Goal: Task Accomplishment & Management: Complete application form

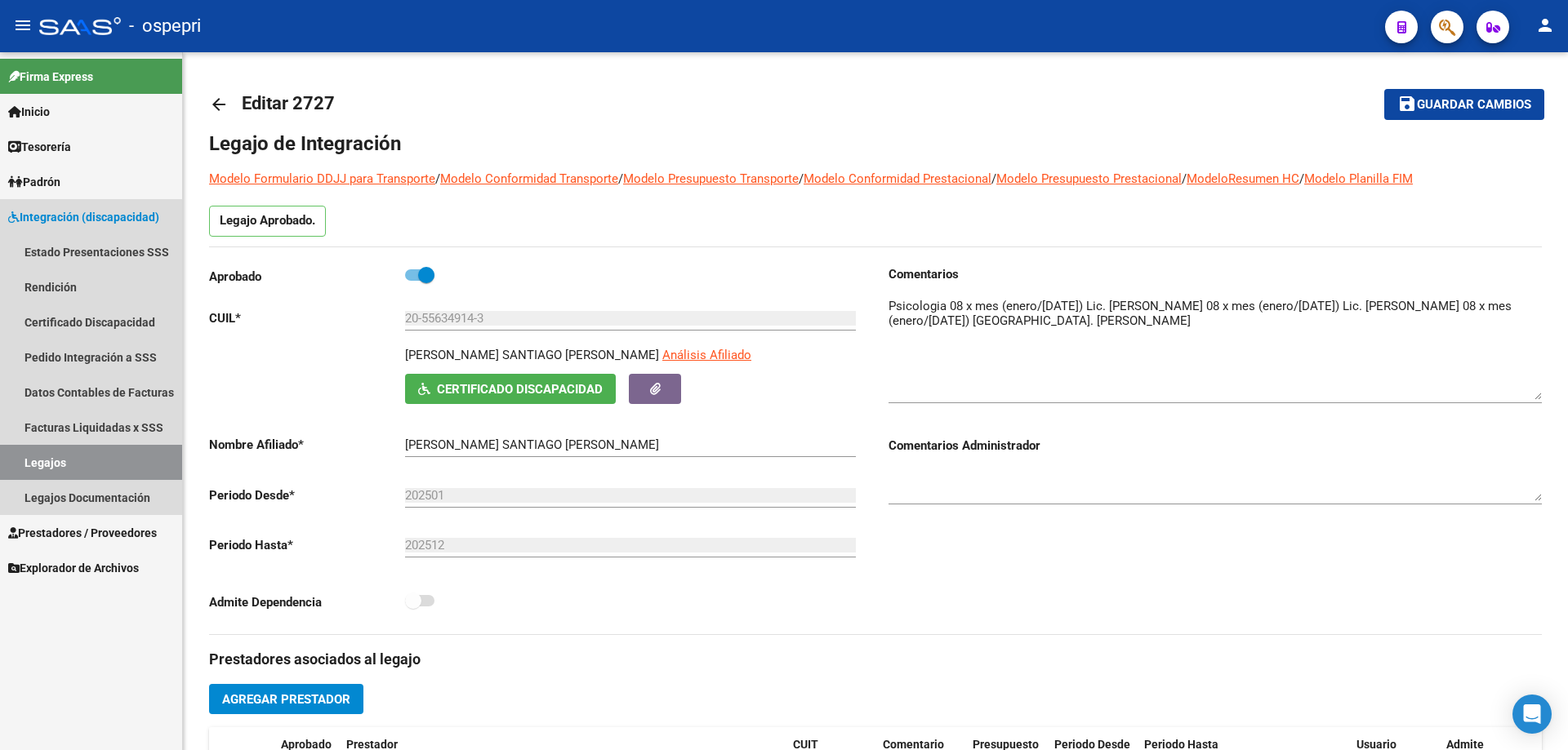
click at [67, 458] on link "Legajos" at bounding box center [91, 462] width 182 height 35
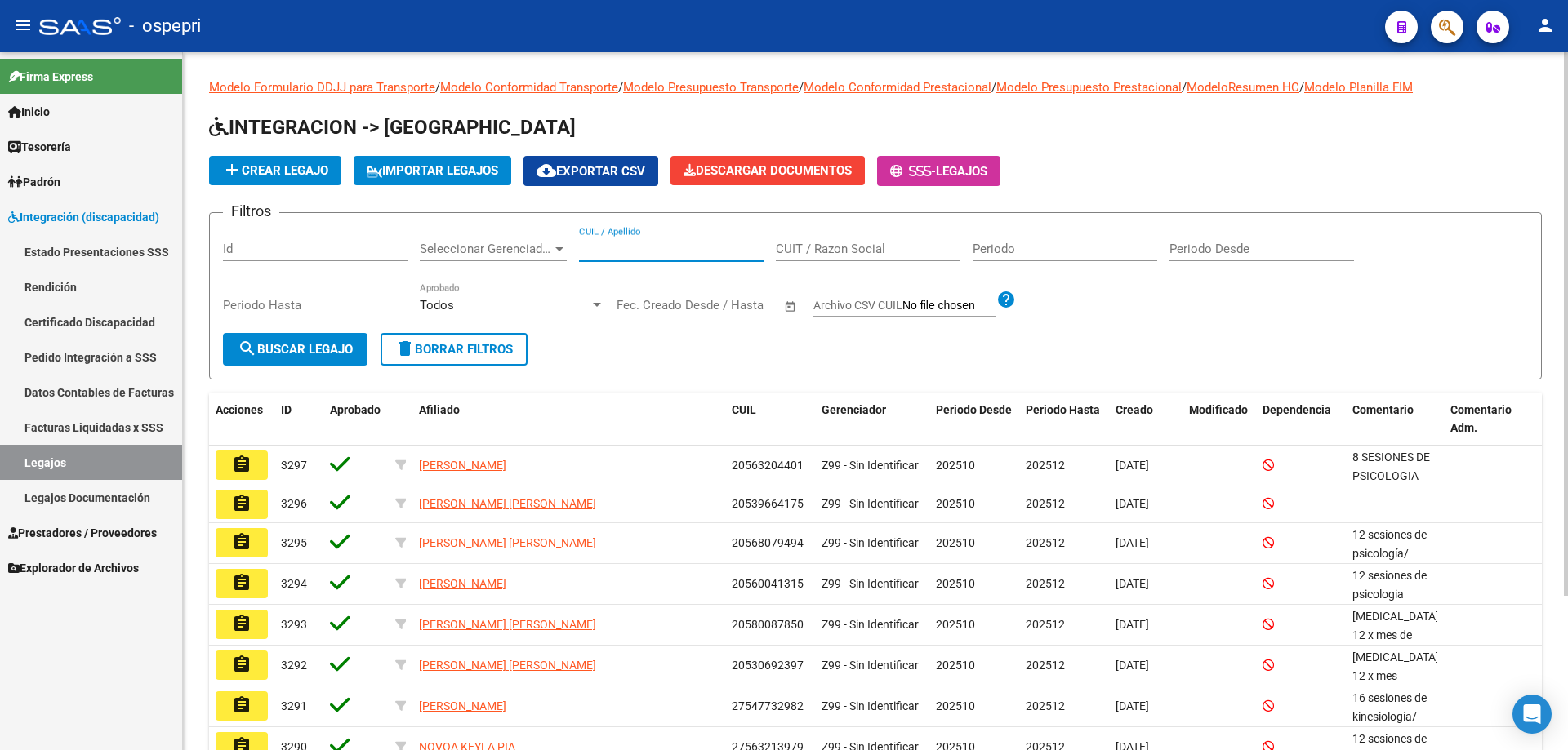
click at [592, 243] on input "CUIL / Apellido" at bounding box center [671, 249] width 185 height 15
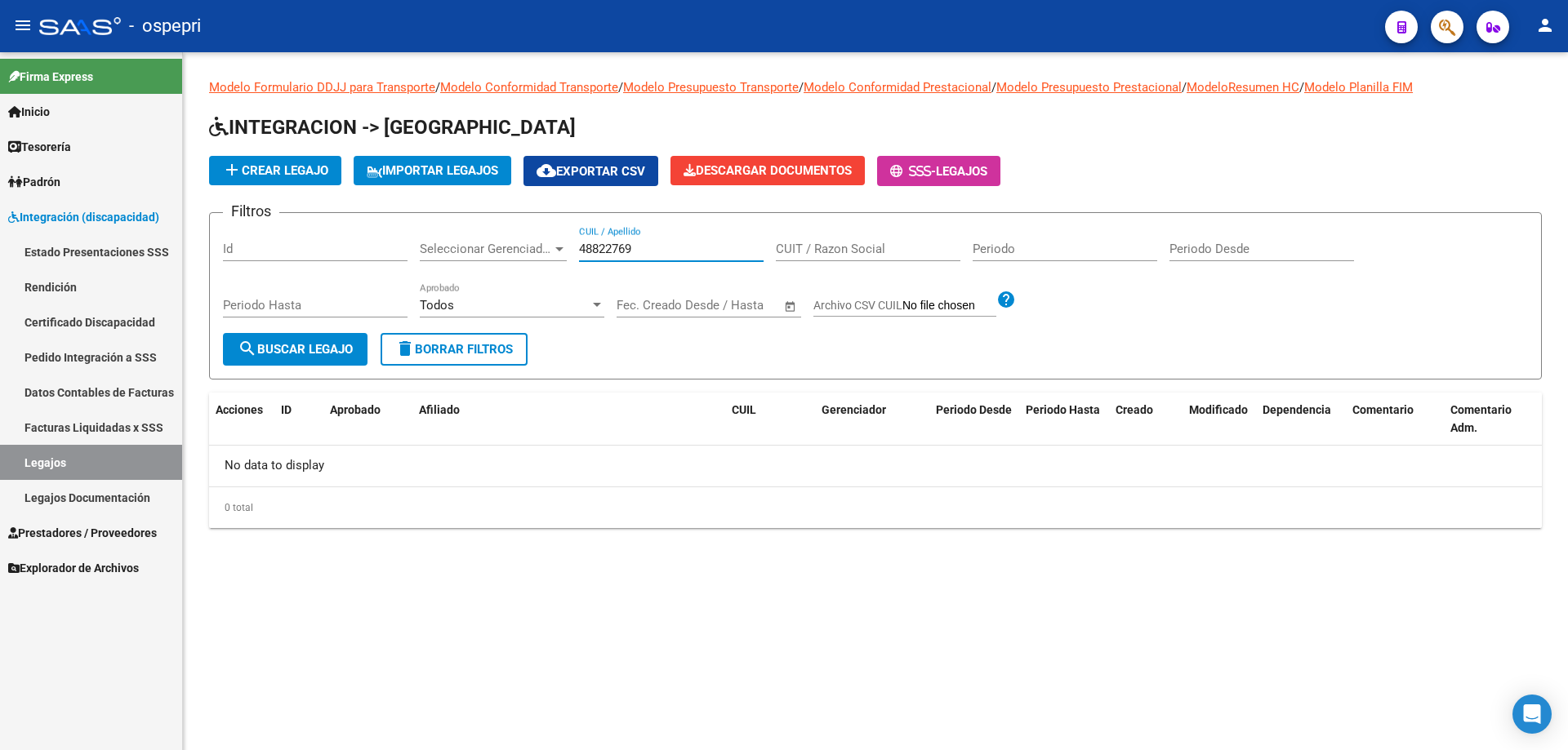
type input "48822769"
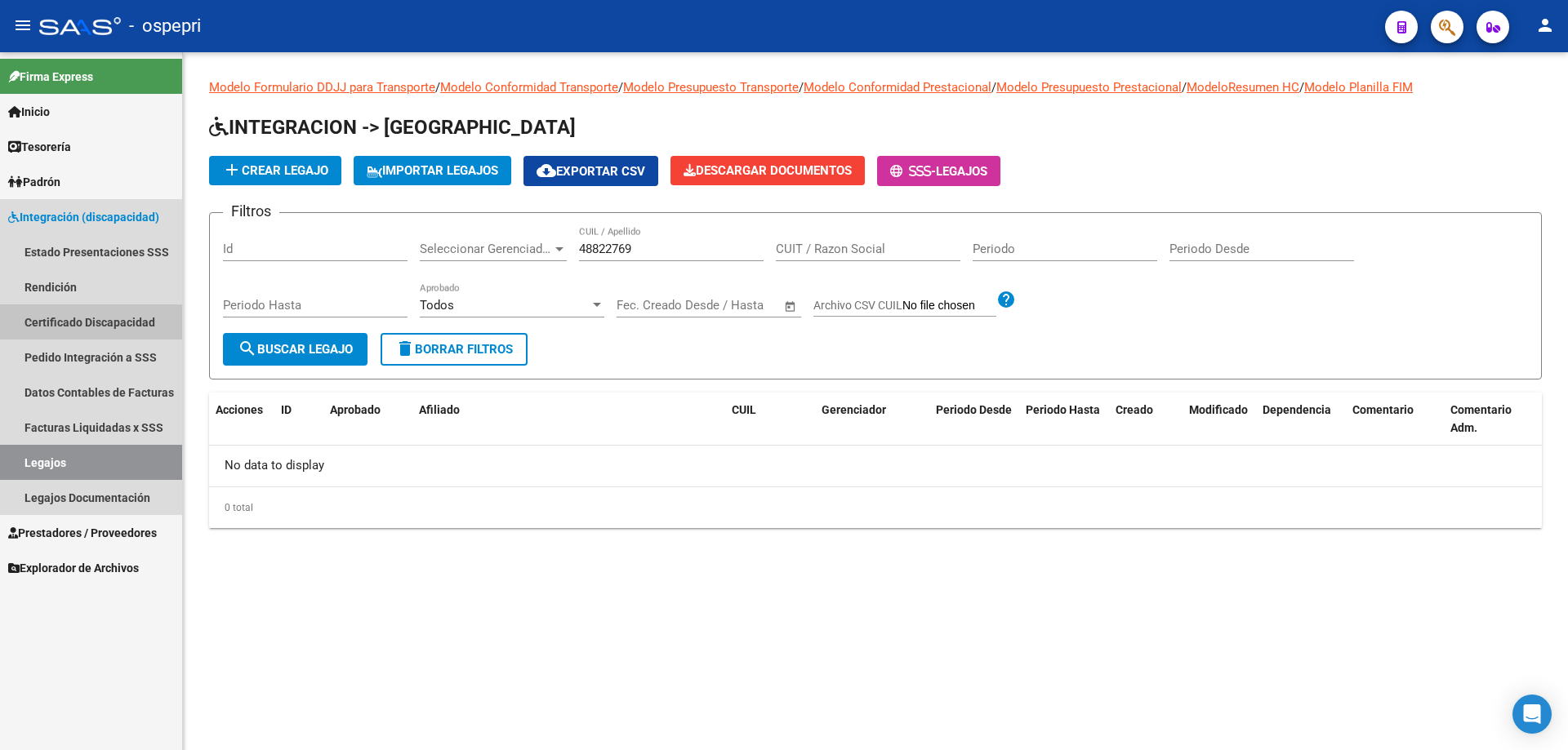
click at [61, 323] on link "Certificado Discapacidad" at bounding box center [91, 322] width 182 height 35
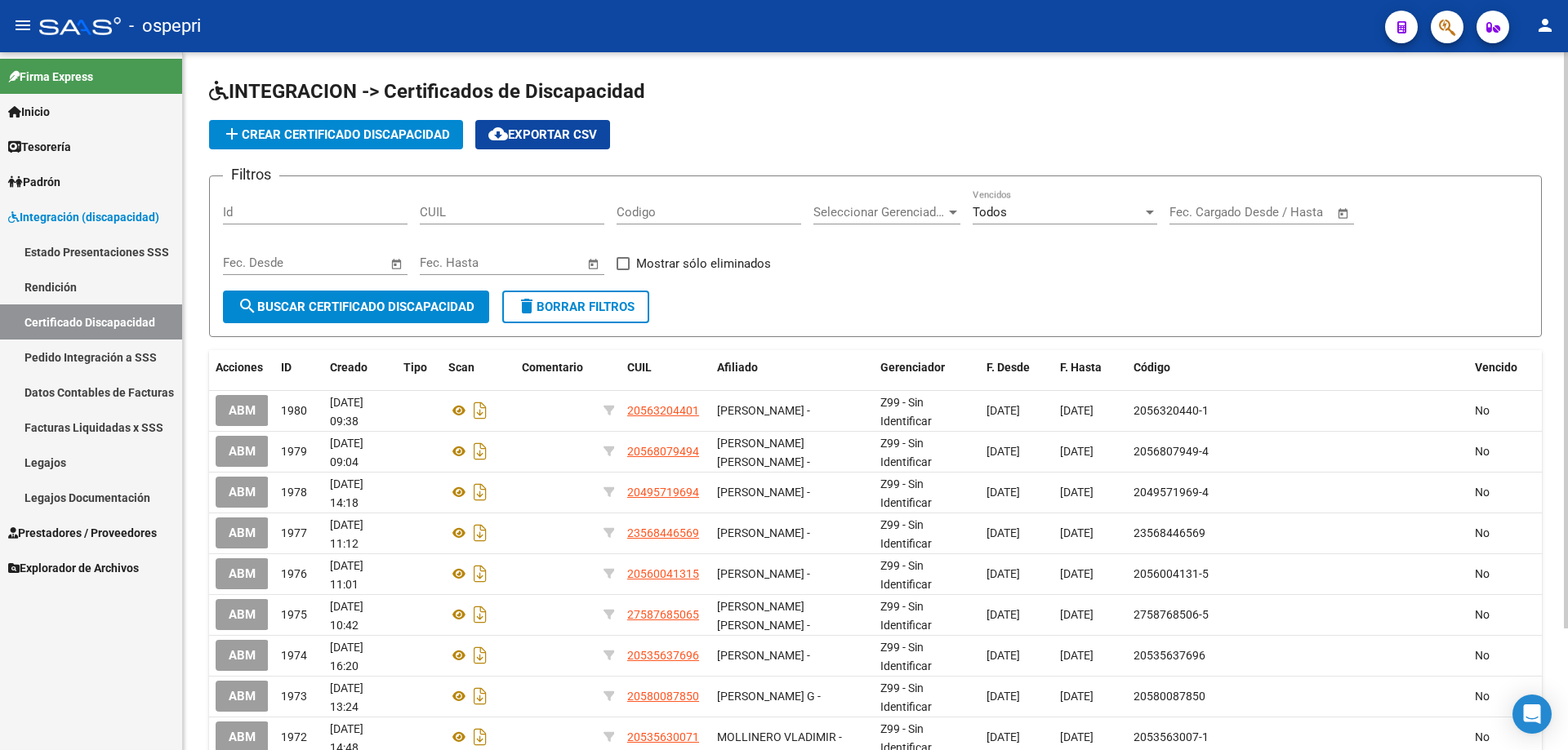
click at [431, 209] on input "CUIL" at bounding box center [512, 212] width 185 height 15
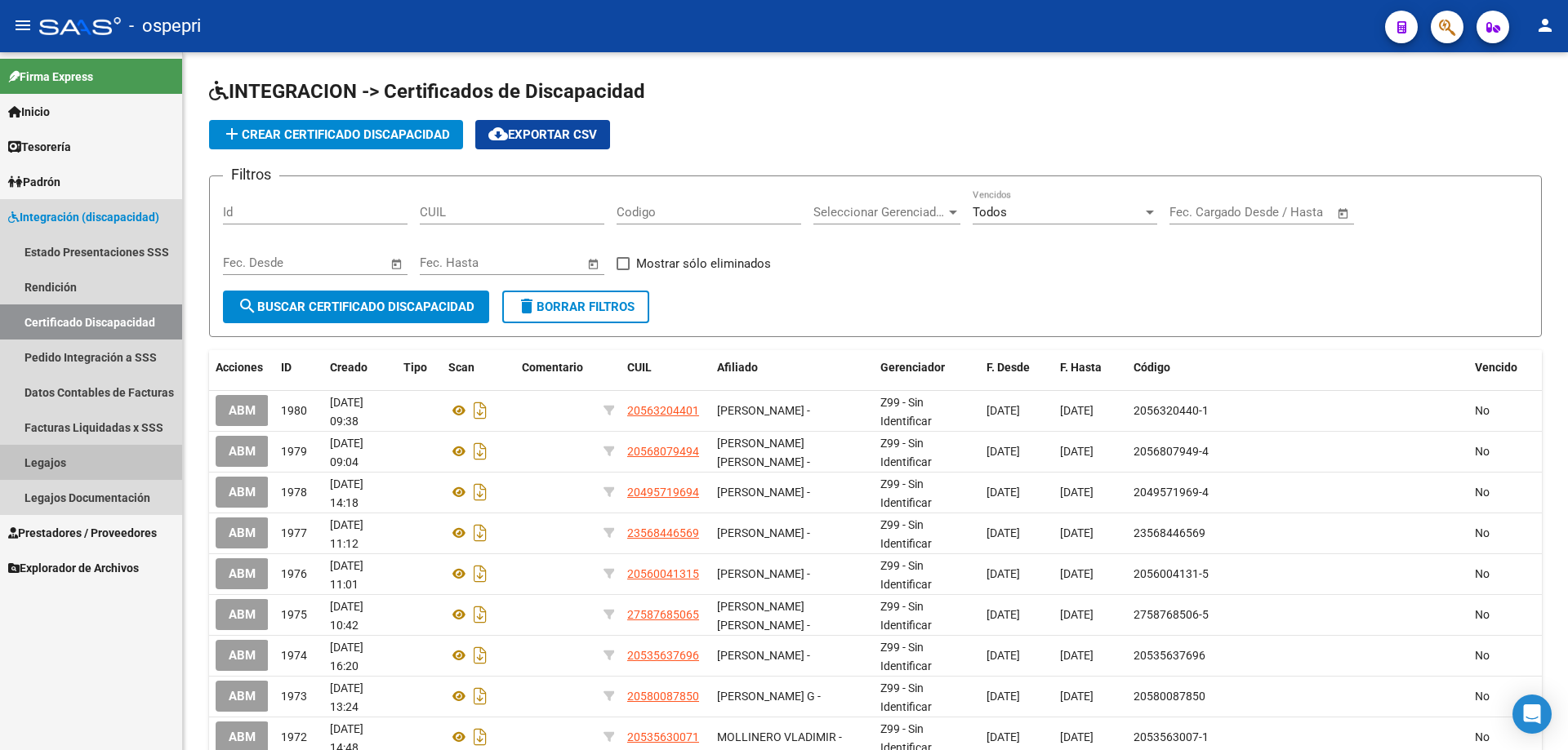
click at [39, 465] on link "Legajos" at bounding box center [91, 462] width 182 height 35
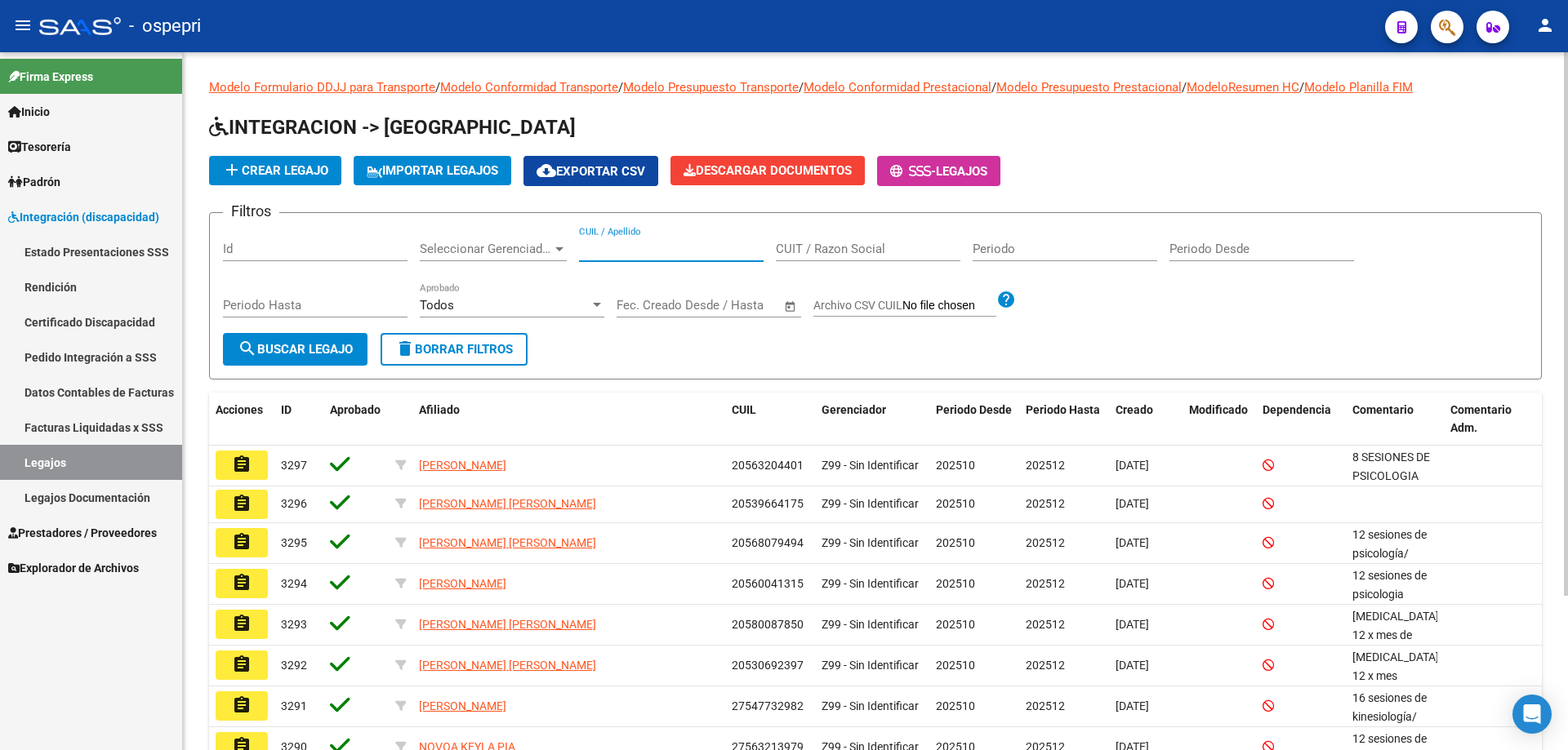
click at [625, 248] on input "CUIL / Apellido" at bounding box center [671, 249] width 185 height 15
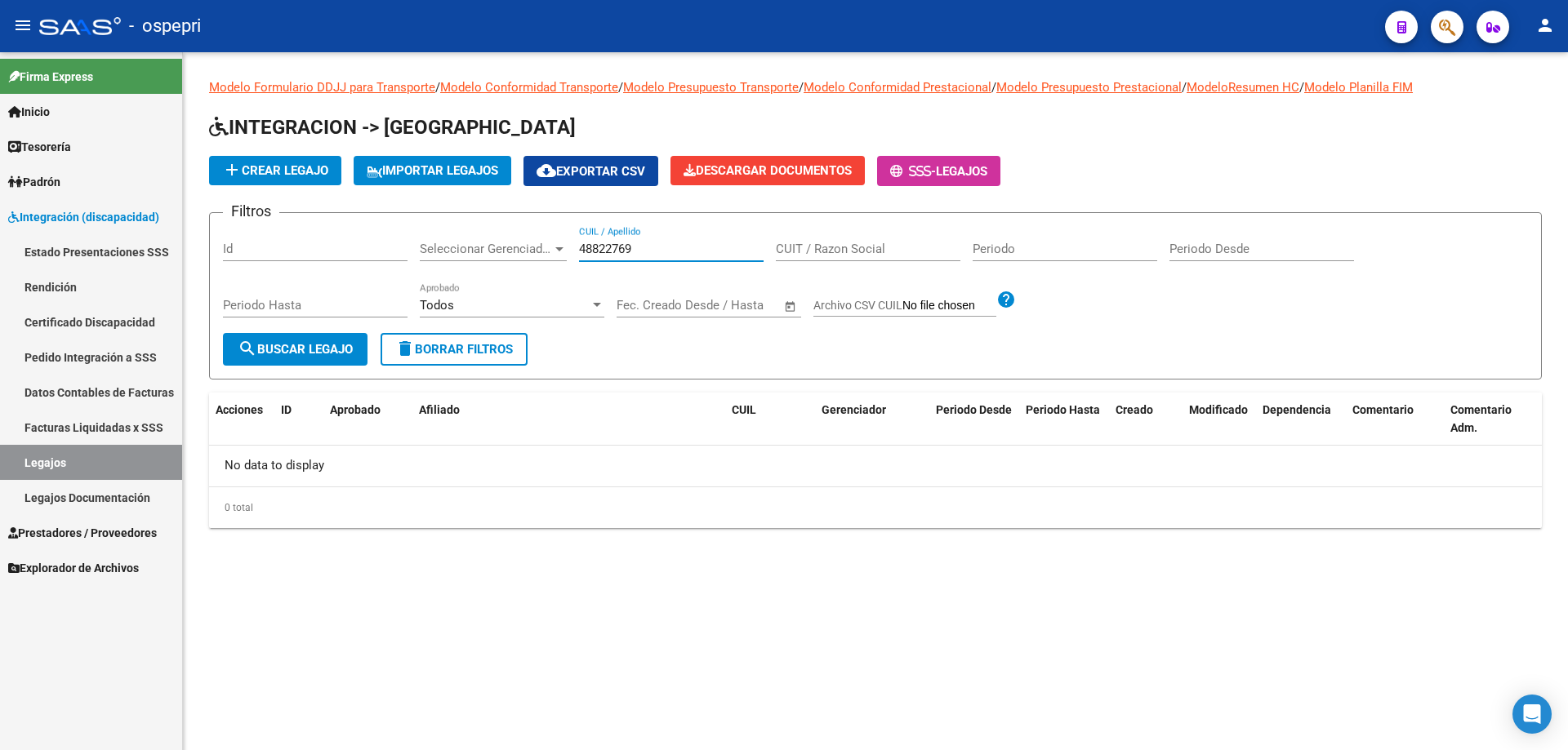
type input "48822769"
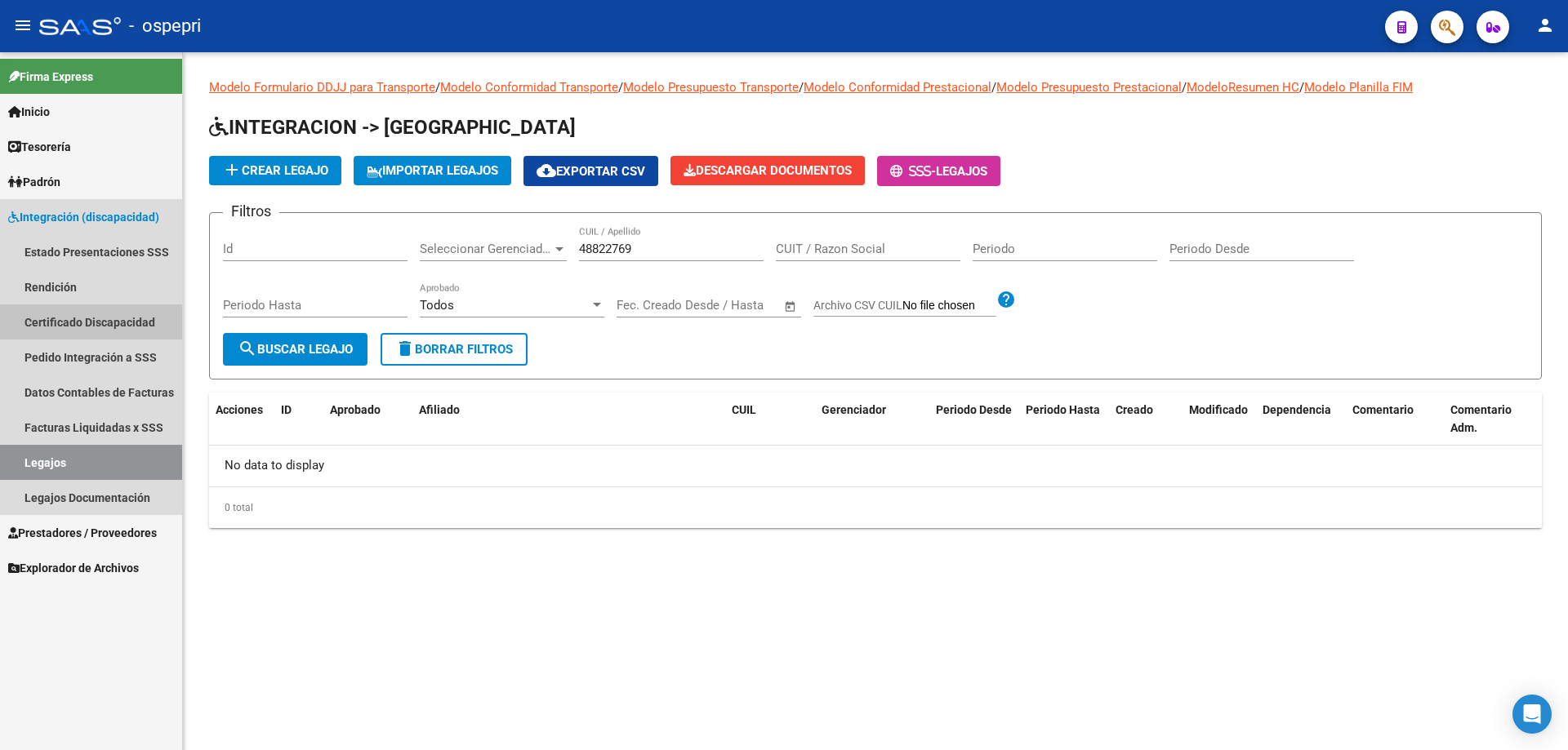
click at [91, 312] on link "Certificado Discapacidad" at bounding box center [91, 322] width 182 height 35
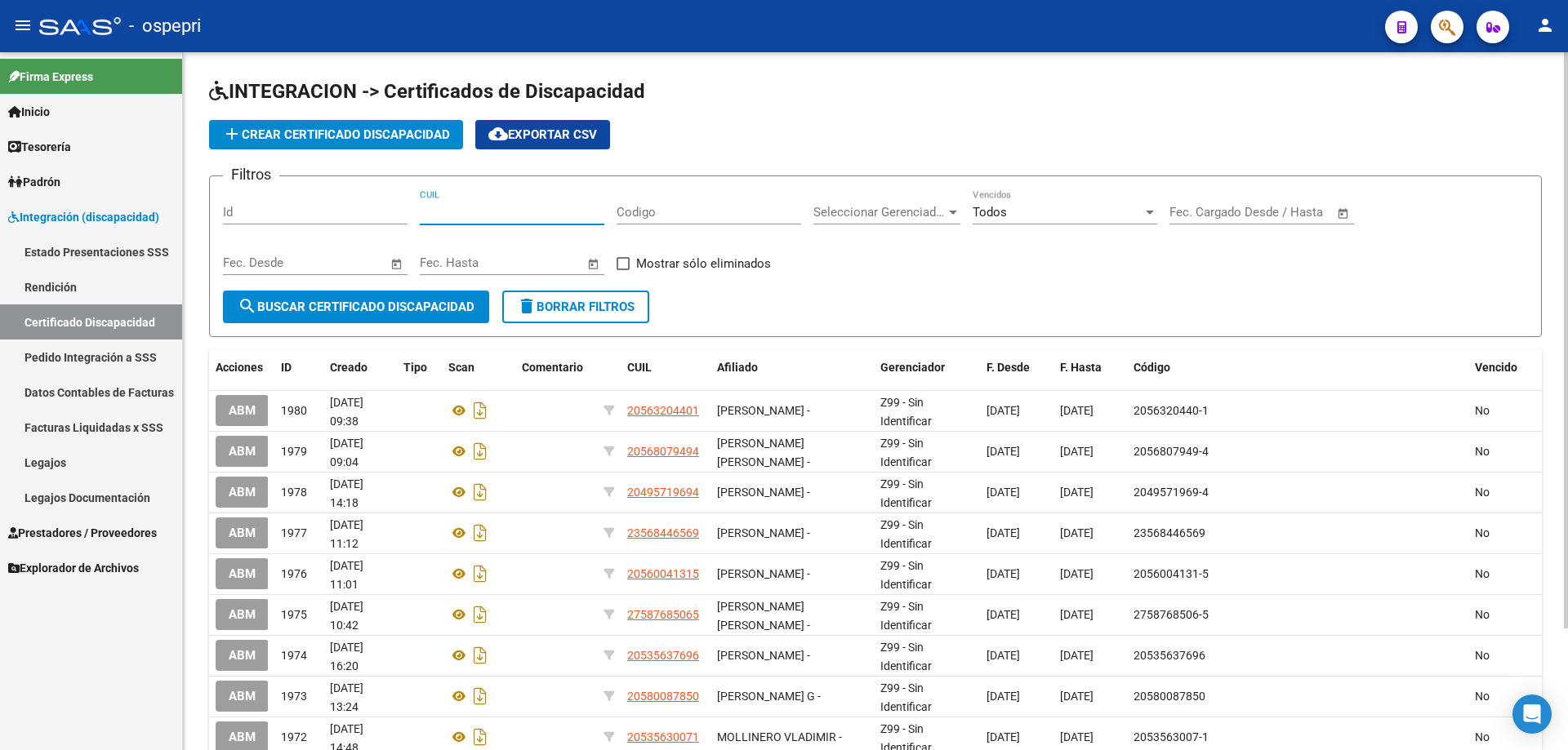
click at [460, 208] on input "CUIL" at bounding box center [512, 212] width 185 height 15
type input "20-48822769-7"
click at [378, 310] on span "search Buscar Certificado Discapacidad" at bounding box center [356, 307] width 236 height 15
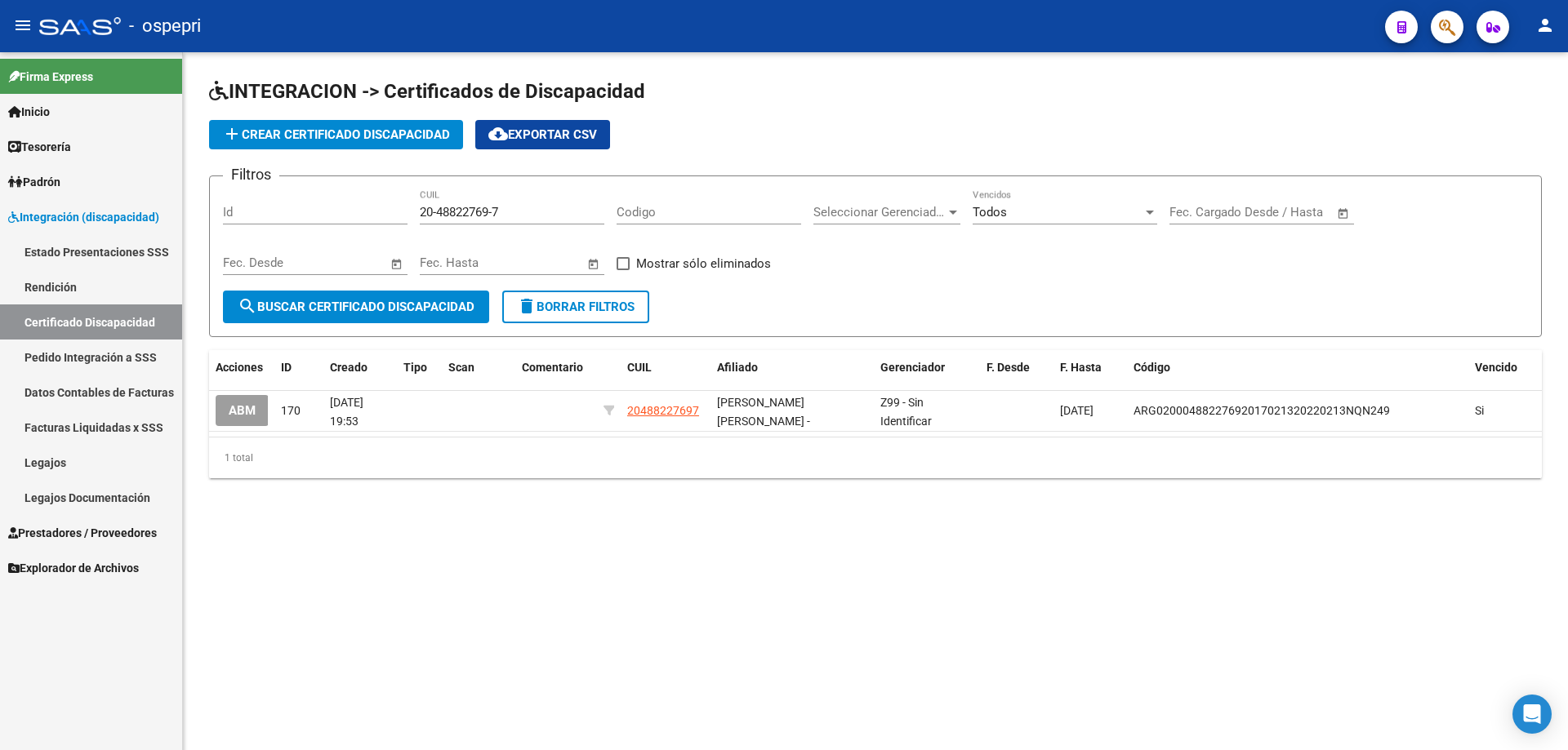
click at [256, 412] on button "ABM" at bounding box center [242, 410] width 53 height 30
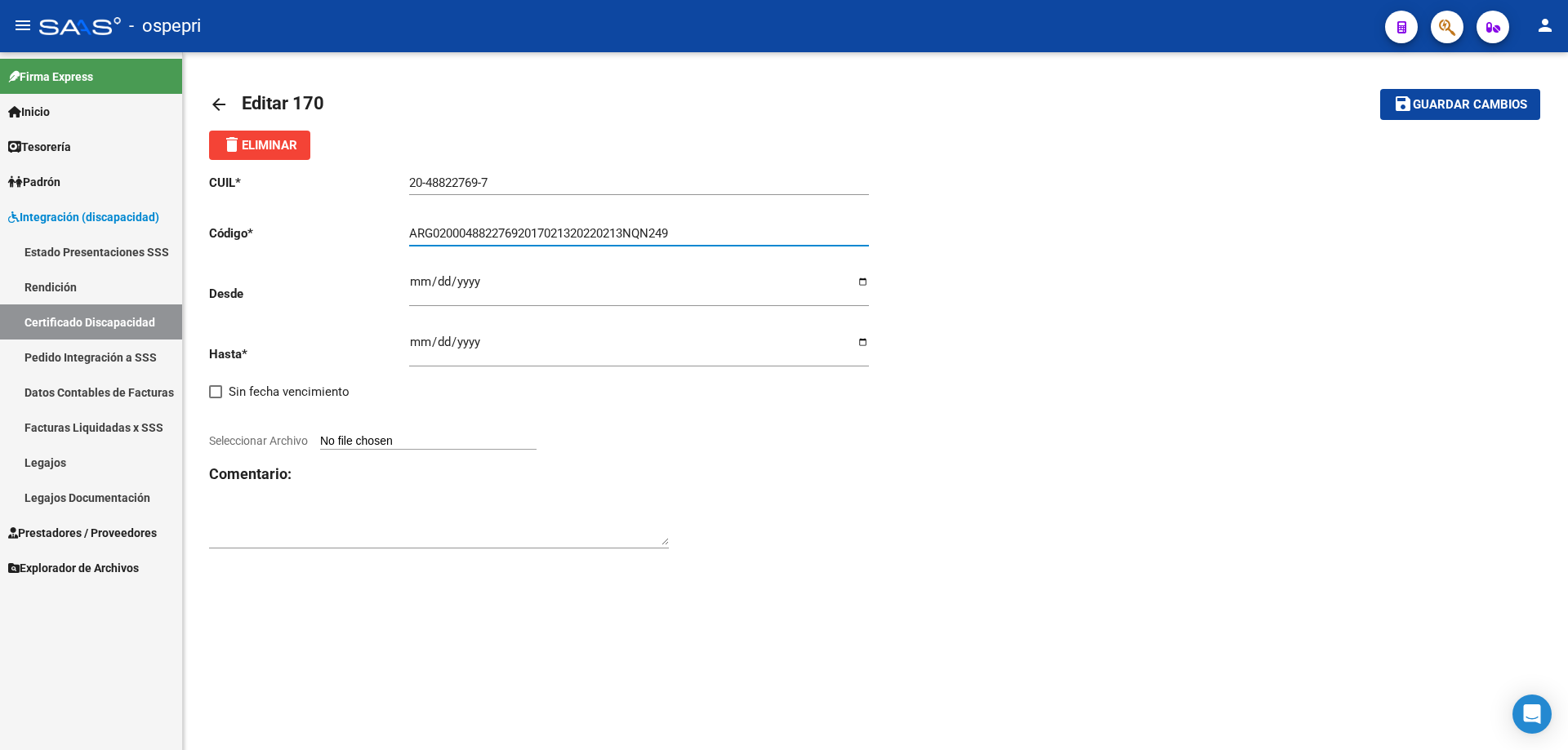
drag, startPoint x: 691, startPoint y: 231, endPoint x: 389, endPoint y: 227, distance: 302.0
click at [385, 229] on app-form-text-field "Código * ARG02000488227692017021320220213NQN249 Ingresar el Codigo" at bounding box center [539, 234] width 660 height 15
type input "20488224697"
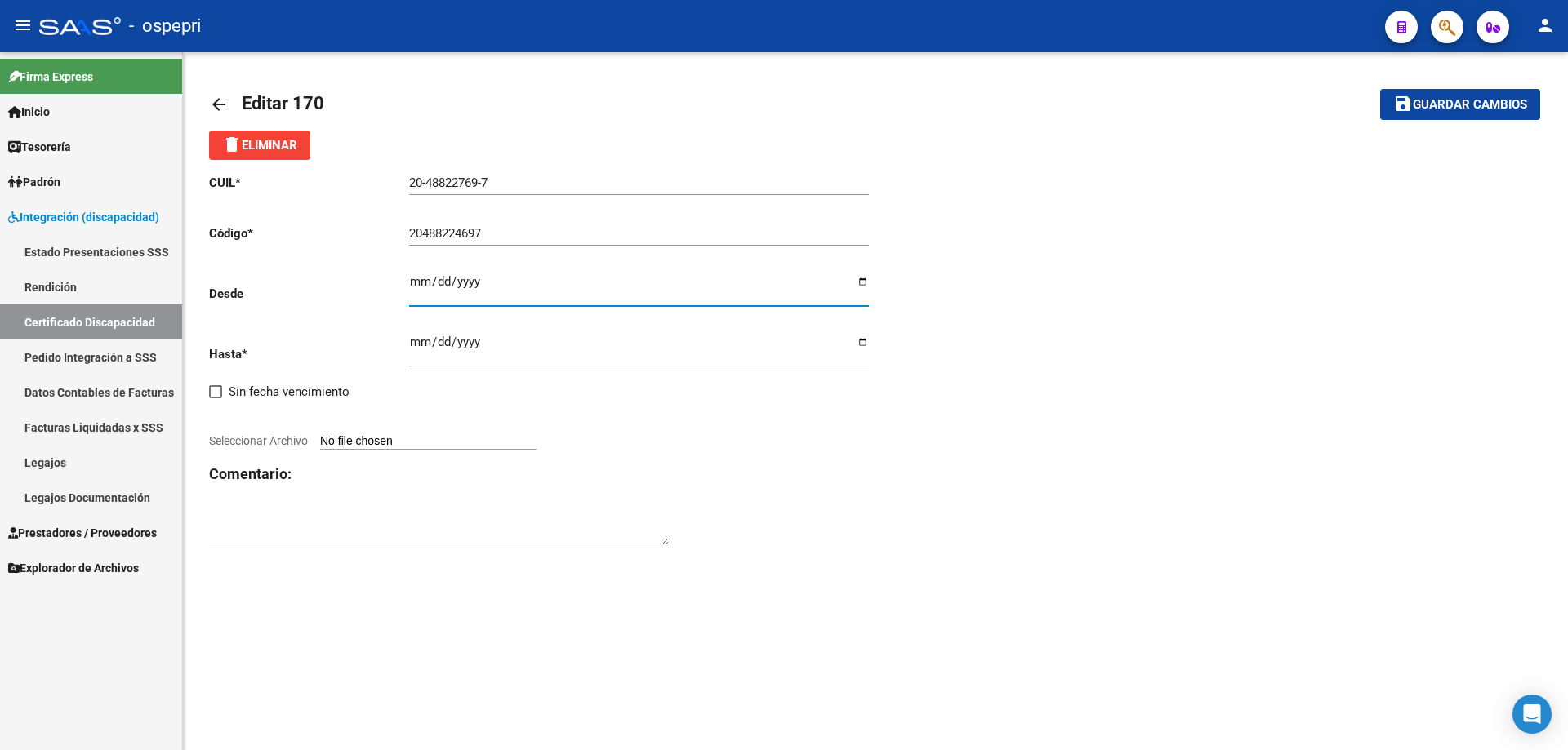
click at [414, 287] on input "Ingresar fec. Desde" at bounding box center [639, 287] width 460 height 26
type input "[DATE]"
click at [417, 335] on input "[DATE]" at bounding box center [639, 348] width 460 height 26
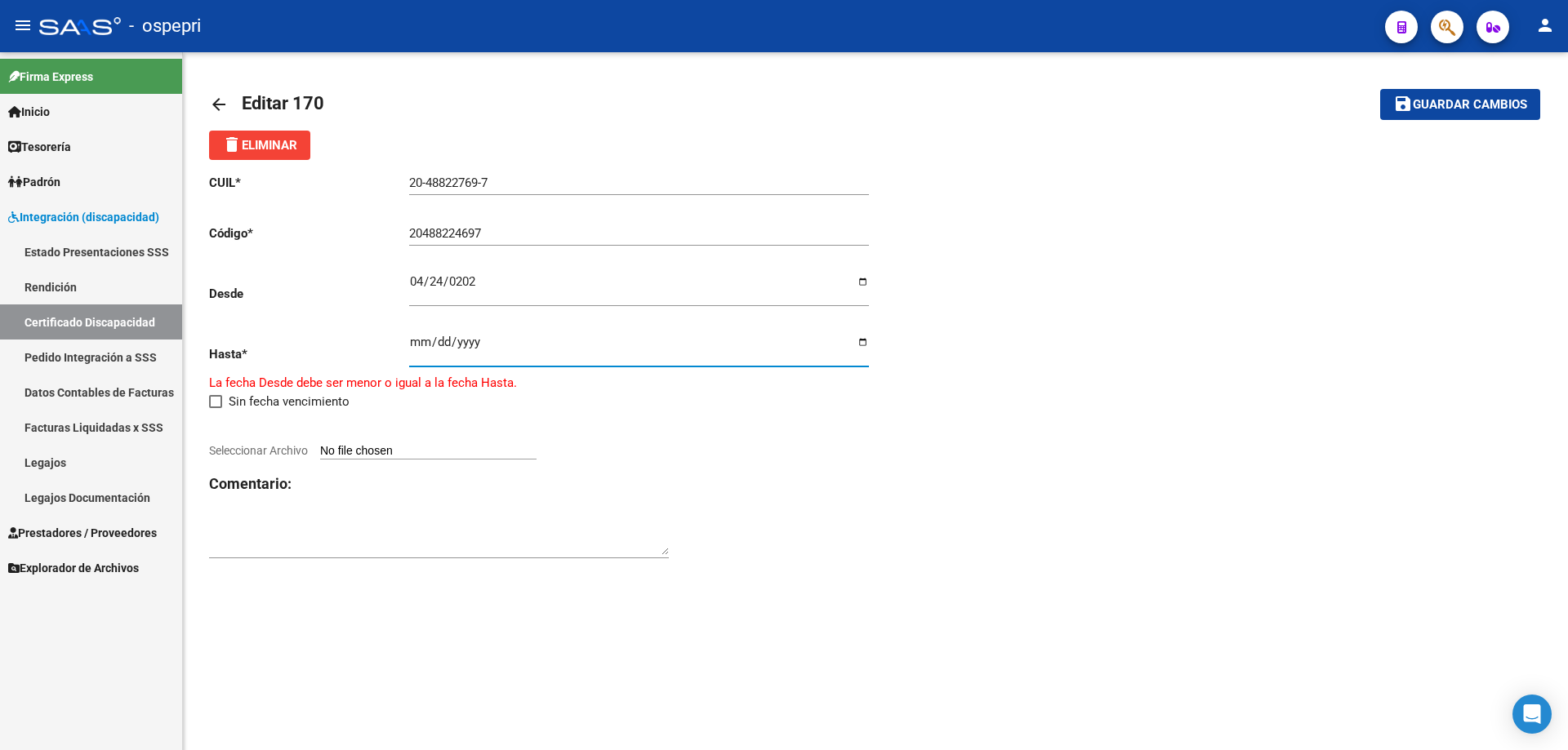
type input "[DATE]"
click at [280, 435] on span "Seleccionar Archivo" at bounding box center [258, 441] width 99 height 13
click at [320, 435] on input "Seleccionar Archivo" at bounding box center [428, 442] width 217 height 16
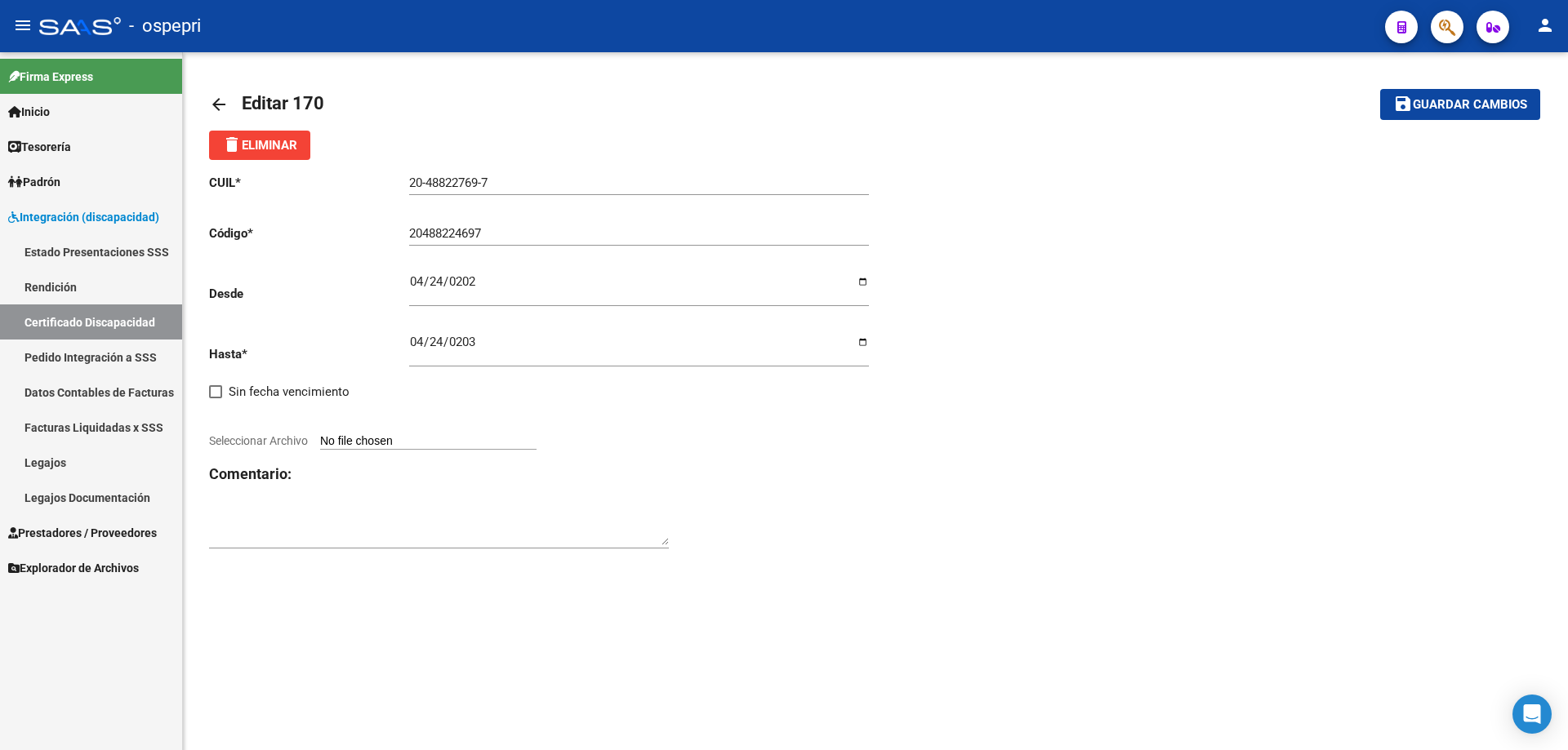
type input "C:\fakepath\CUD [PERSON_NAME] [PERSON_NAME].pdf"
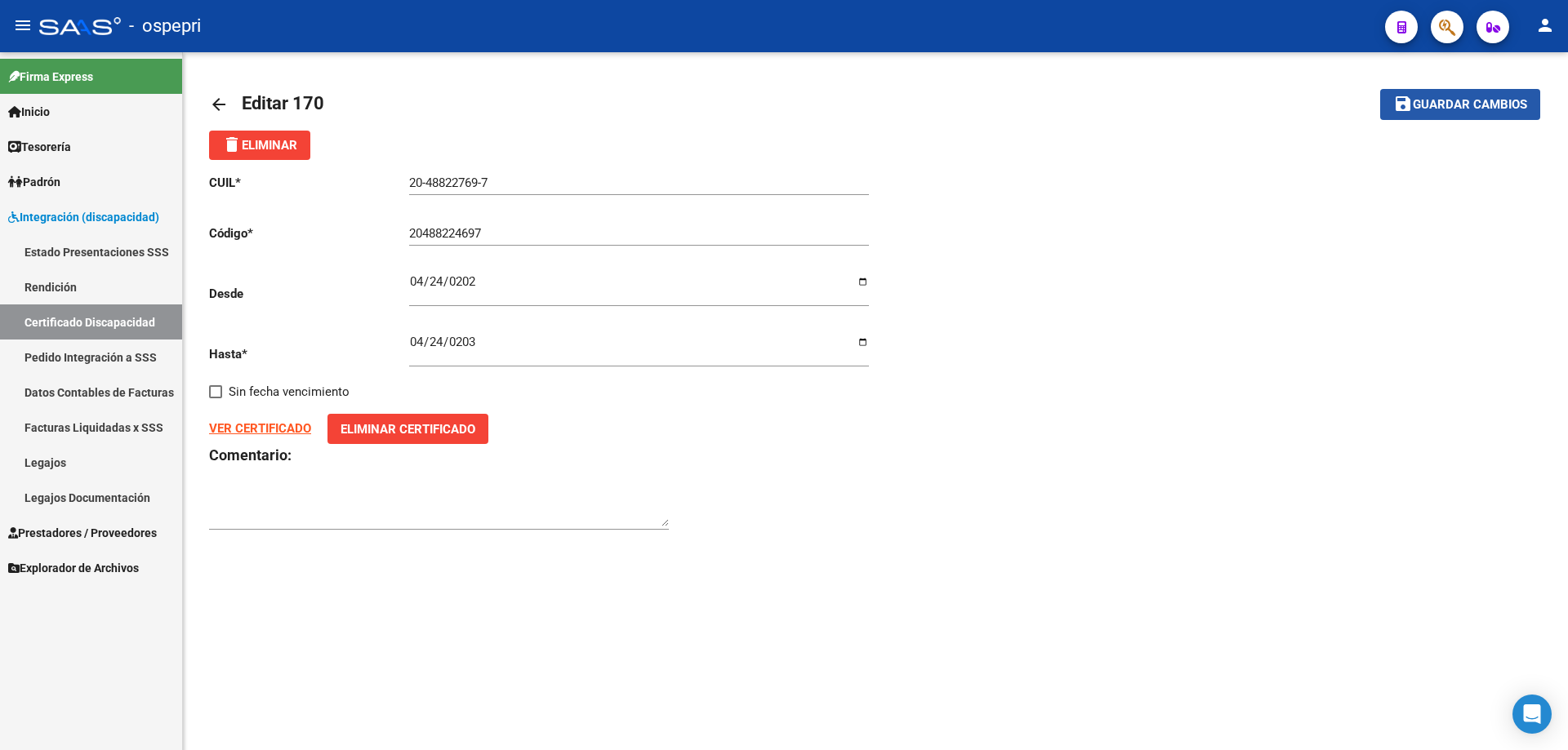
click at [1476, 105] on span "Guardar cambios" at bounding box center [1469, 106] width 114 height 15
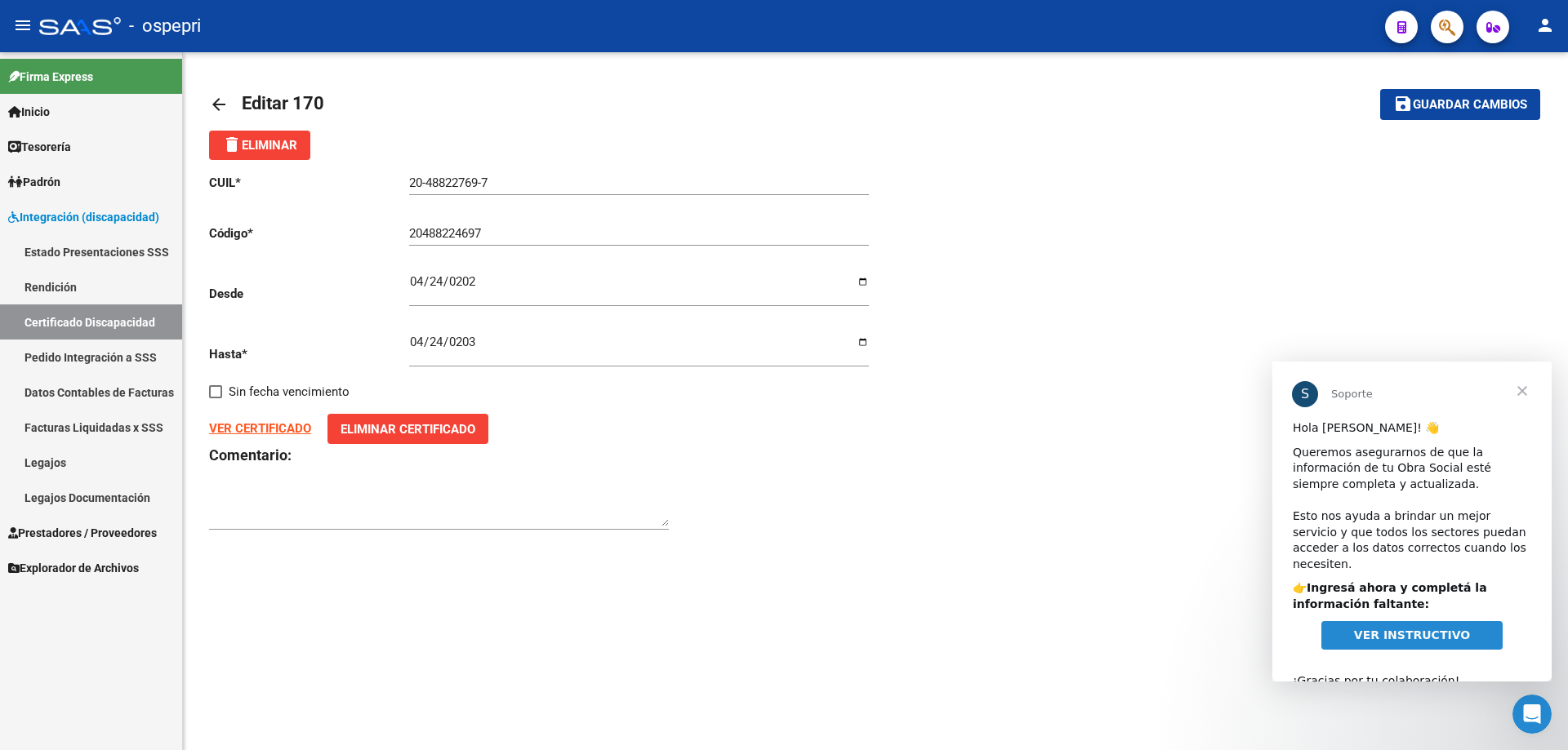
click at [44, 463] on link "Legajos" at bounding box center [91, 462] width 182 height 35
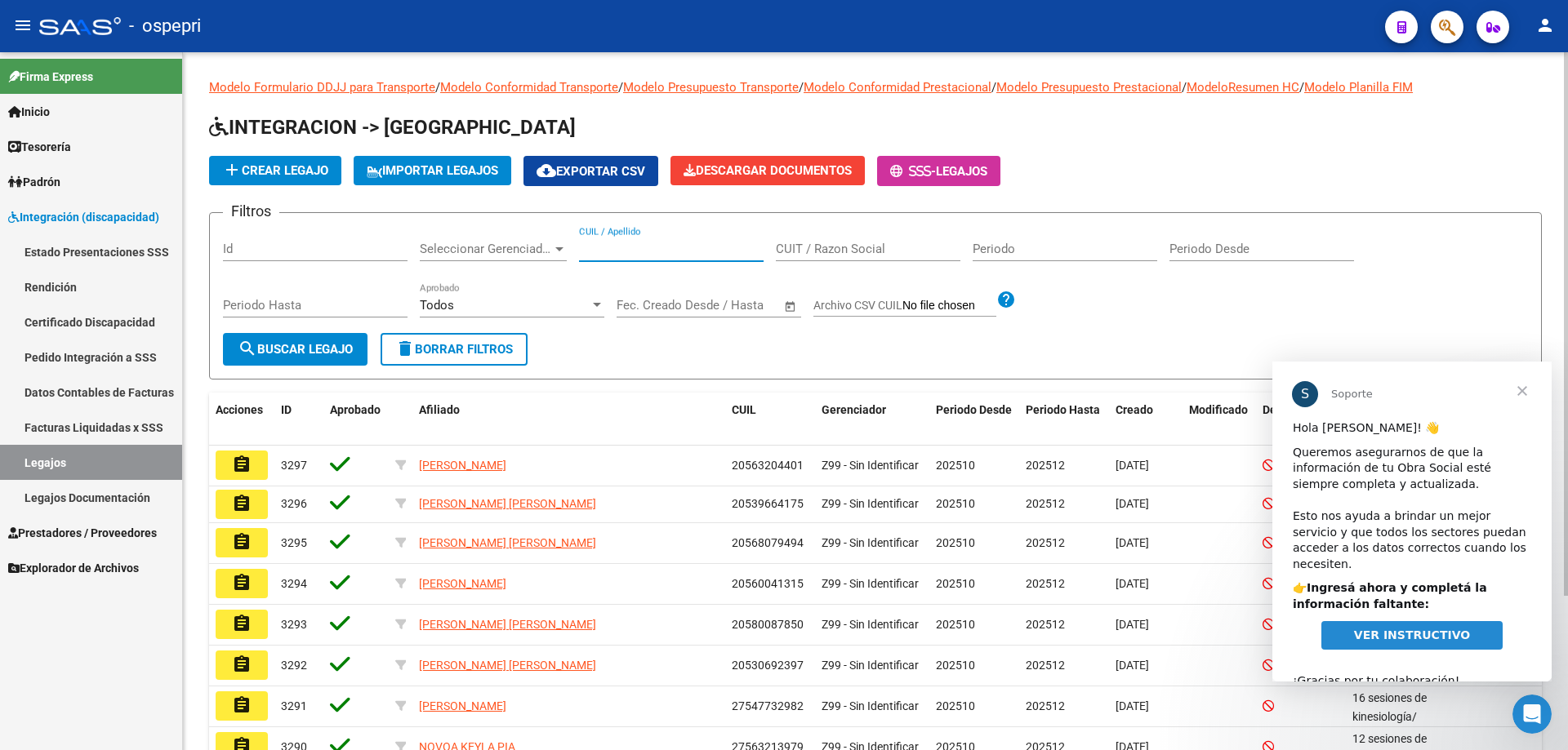
click at [603, 251] on input "CUIL / Apellido" at bounding box center [671, 249] width 185 height 15
click at [1441, 320] on div "Filtros Id Seleccionar Gerenciador Seleccionar Gerenciador CUIL / Apellido CUIT…" at bounding box center [875, 280] width 1305 height 107
click at [1403, 628] on span "VER INSTRUCTIVO" at bounding box center [1411, 635] width 116 height 13
click at [626, 245] on input "CUIL / Apellido" at bounding box center [671, 249] width 185 height 15
type input "20488227697"
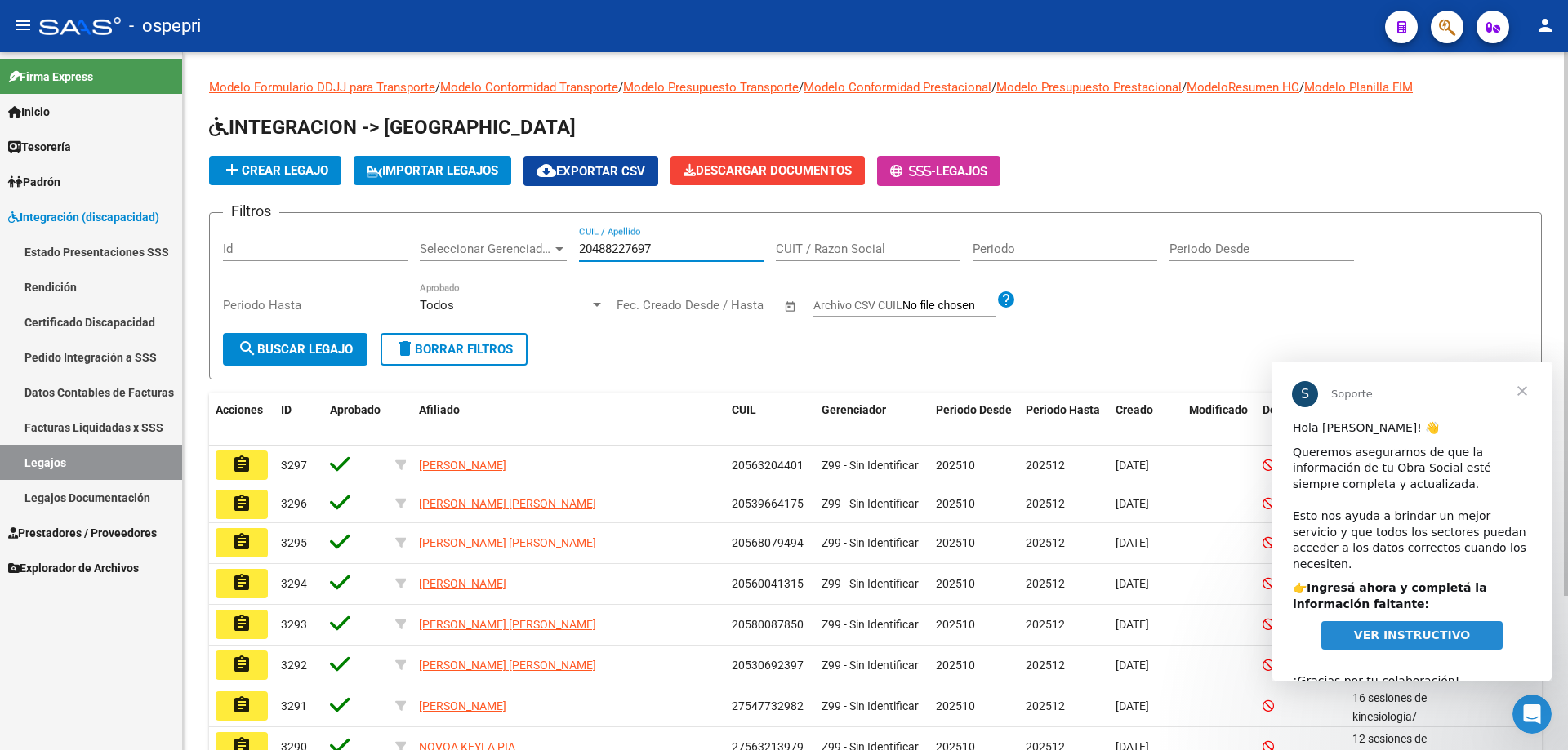
click at [324, 345] on span "search Buscar Legajo" at bounding box center [295, 350] width 115 height 15
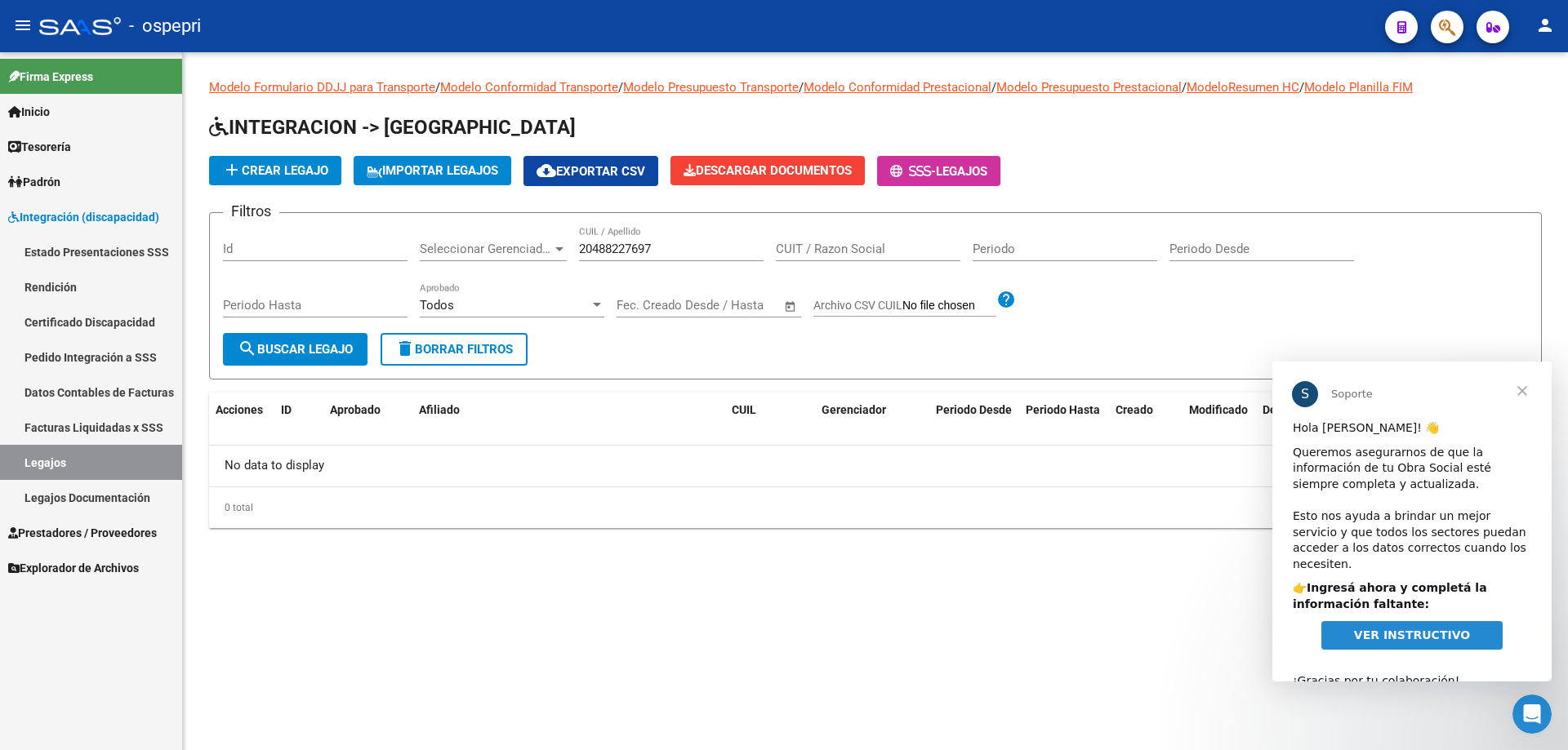
click at [319, 345] on span "search Buscar Legajo" at bounding box center [295, 350] width 115 height 15
click at [281, 166] on span "add Crear Legajo" at bounding box center [275, 171] width 106 height 15
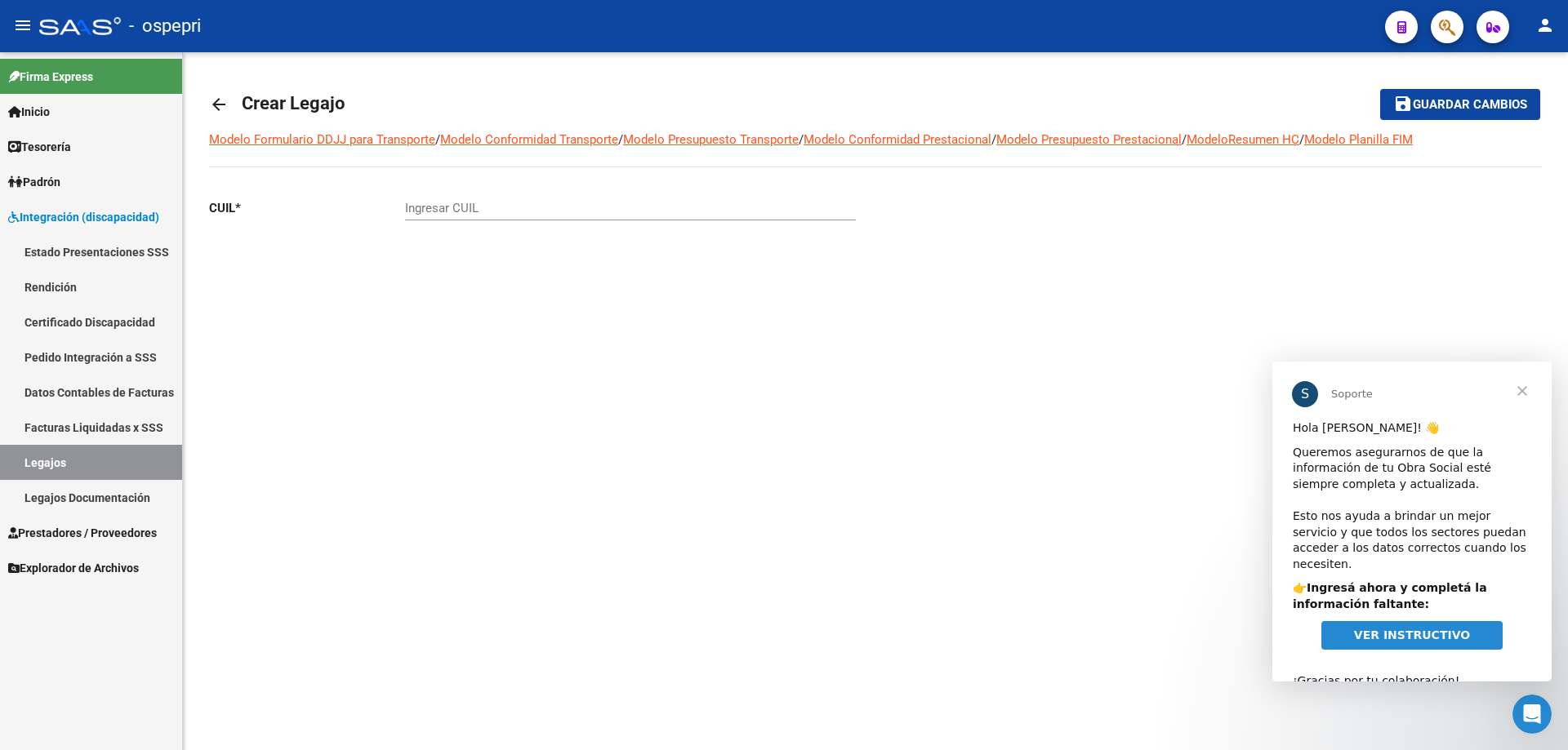
click at [429, 207] on input "Ingresar CUIL" at bounding box center [630, 208] width 450 height 15
type input "20-48822769-7"
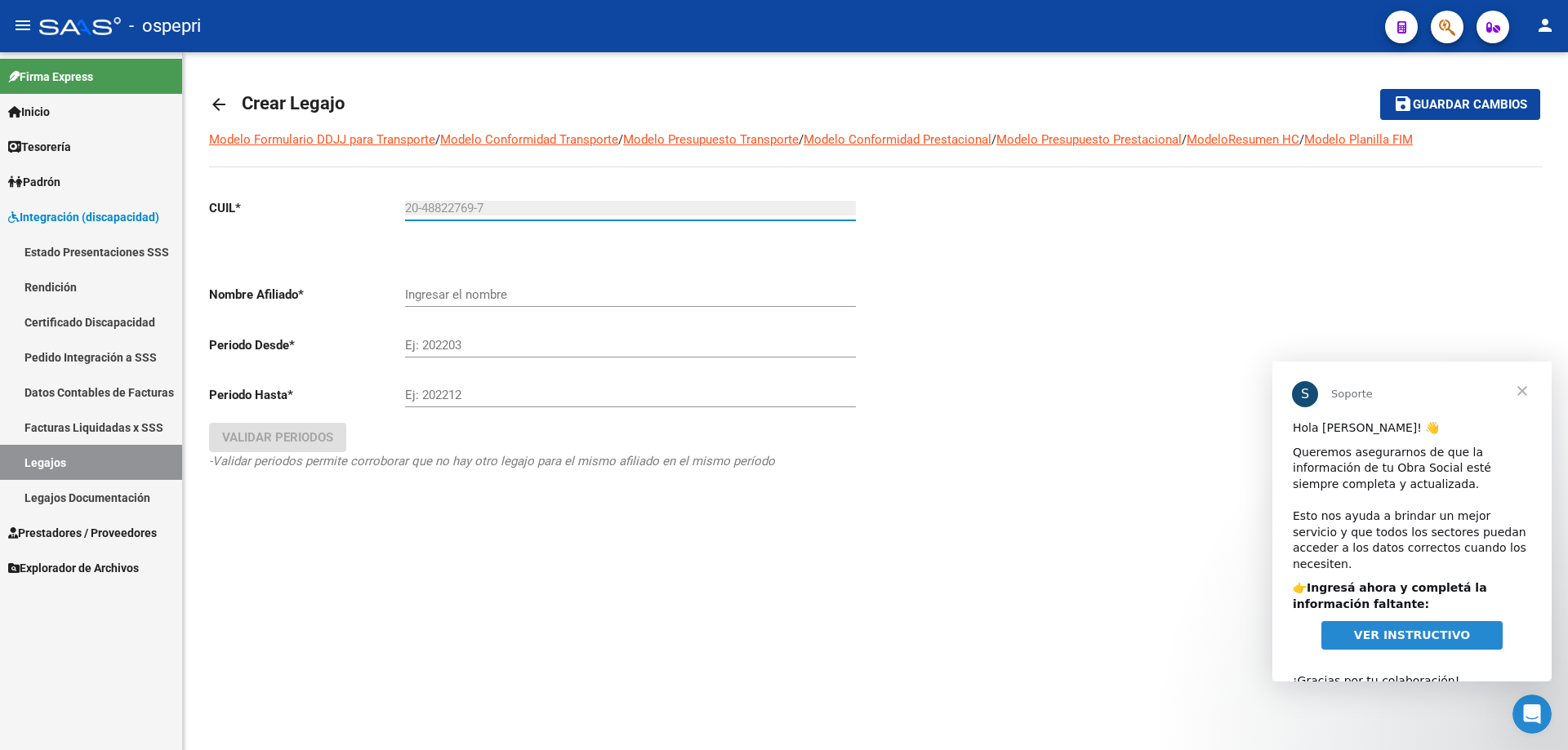
type input "[PERSON_NAME] [PERSON_NAME]"
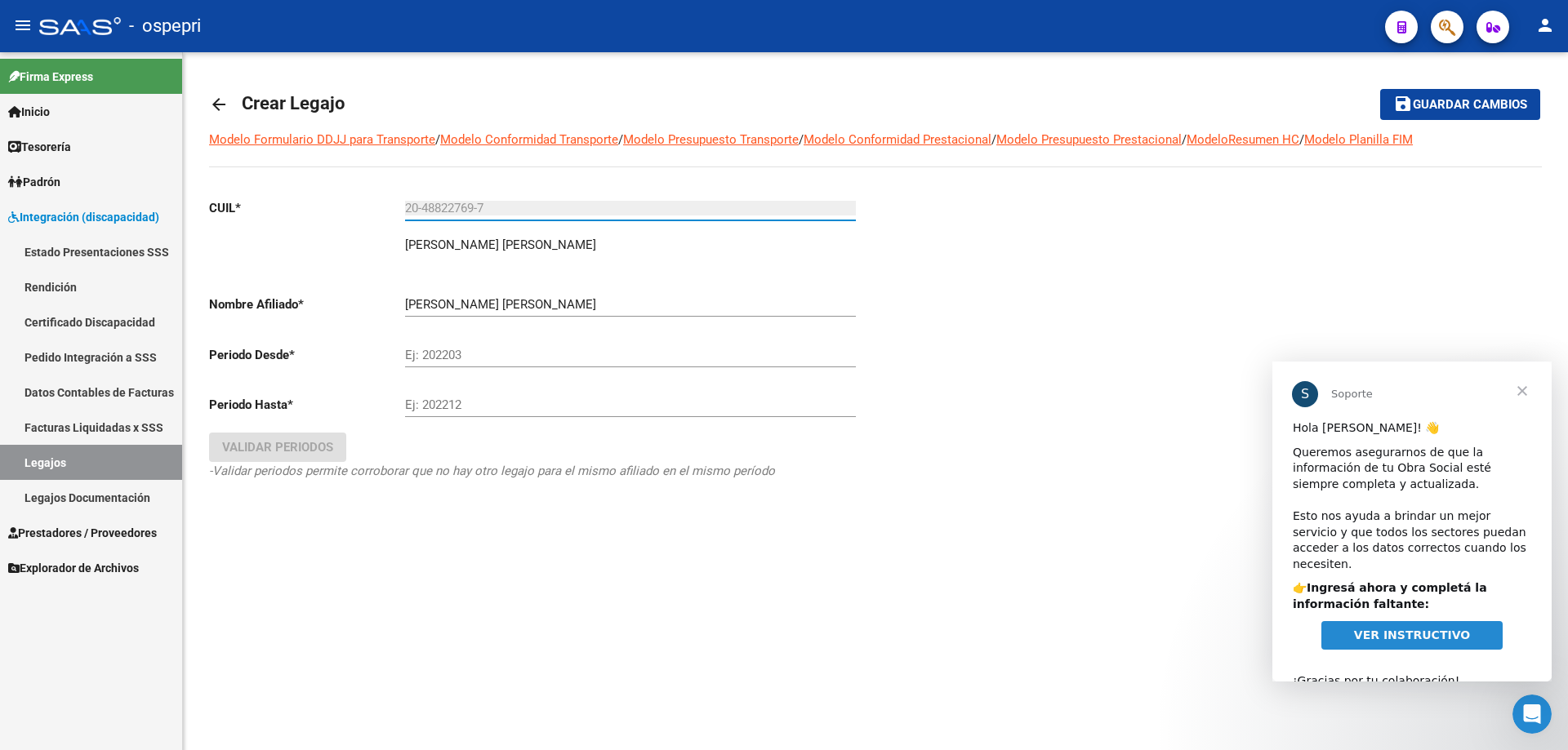
type input "20-48822769-7"
click at [441, 360] on input "Ej: 202203" at bounding box center [630, 355] width 450 height 15
type input "202510"
click at [445, 405] on input "Ej: 202212" at bounding box center [630, 405] width 450 height 15
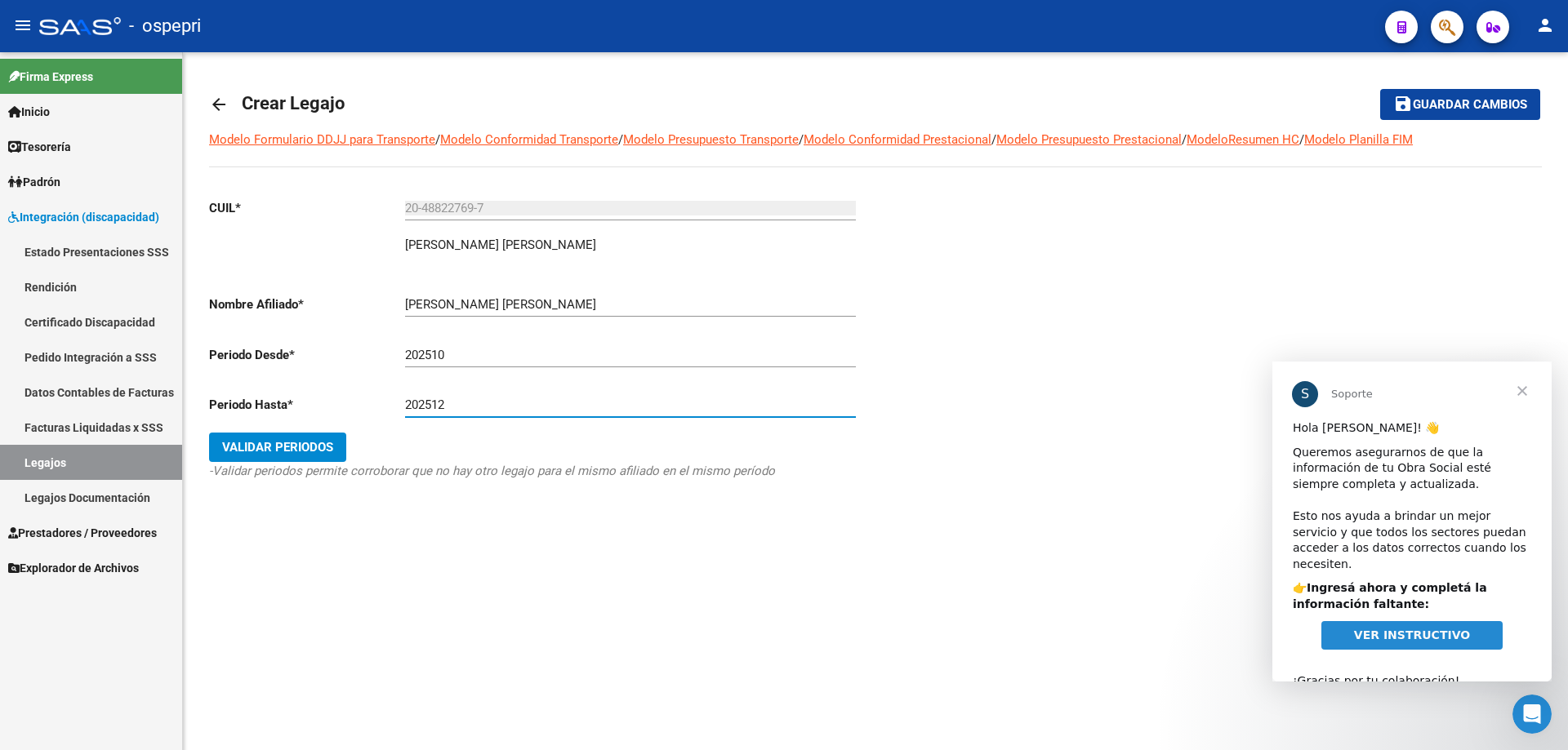
type input "202512"
click at [268, 447] on span "Validar Periodos" at bounding box center [277, 448] width 111 height 15
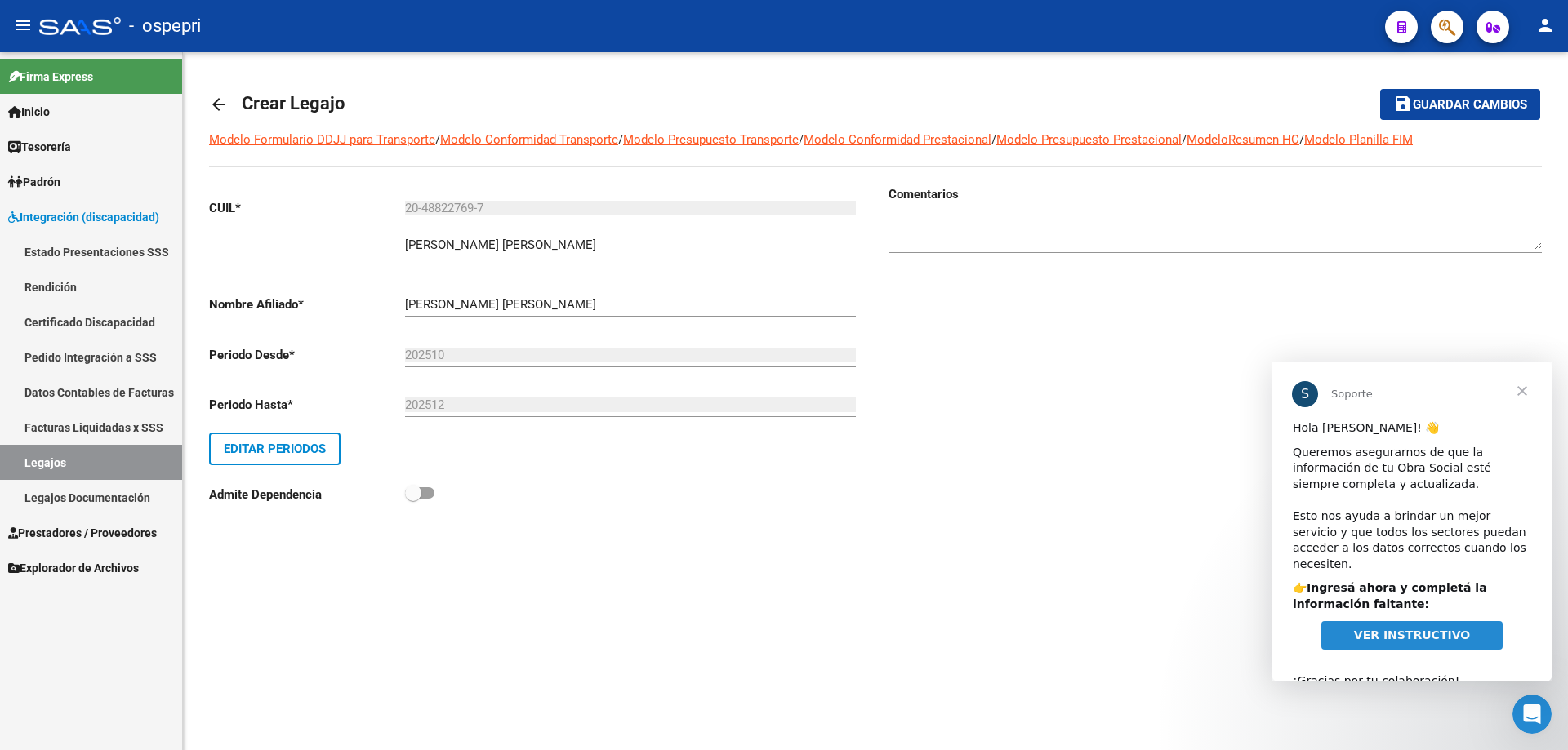
click at [913, 233] on textarea at bounding box center [1215, 233] width 653 height 32
type textarea "0"
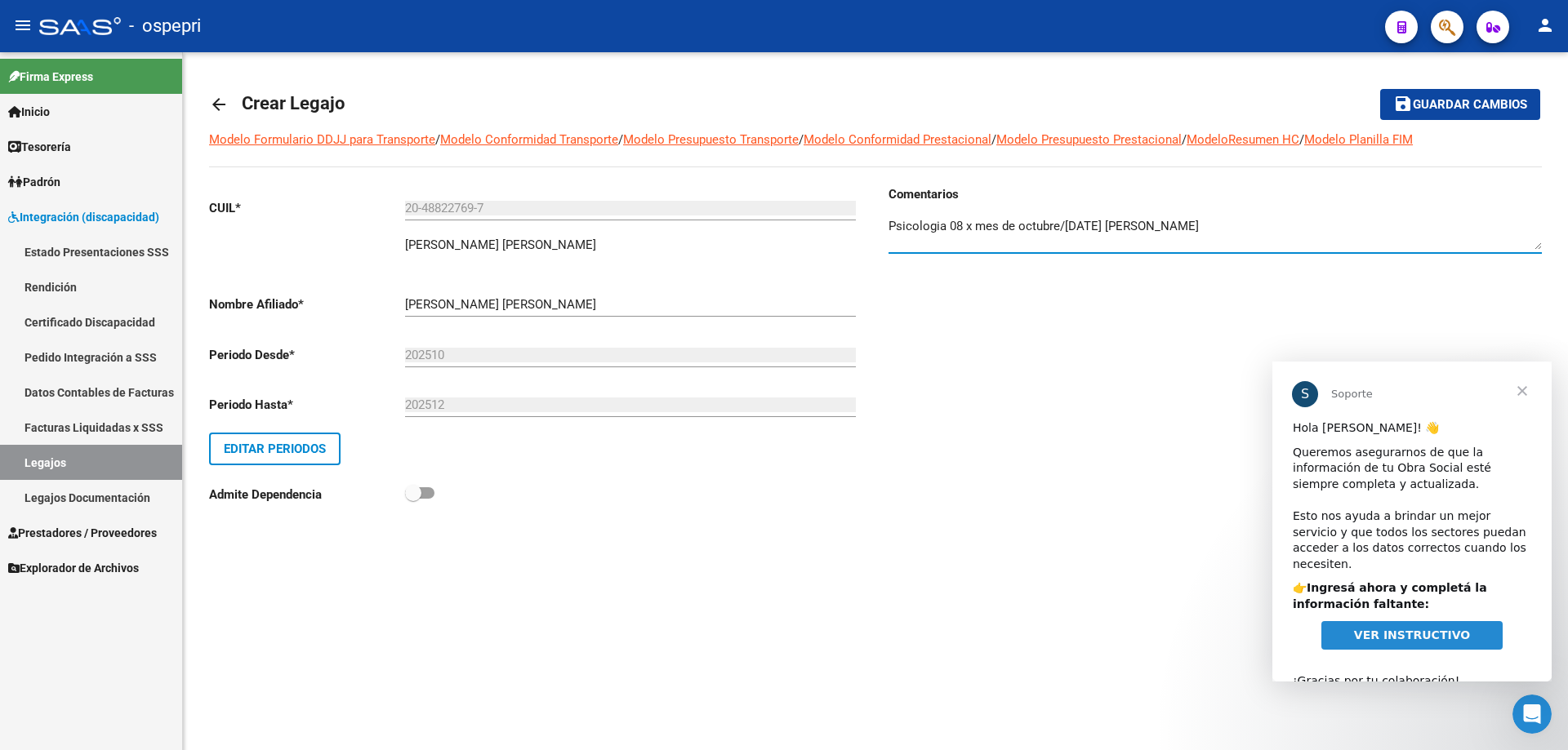
type textarea "Psicologia 08 x mes de octubre/[DATE] [PERSON_NAME]"
click at [1454, 101] on span "Guardar cambios" at bounding box center [1469, 106] width 114 height 15
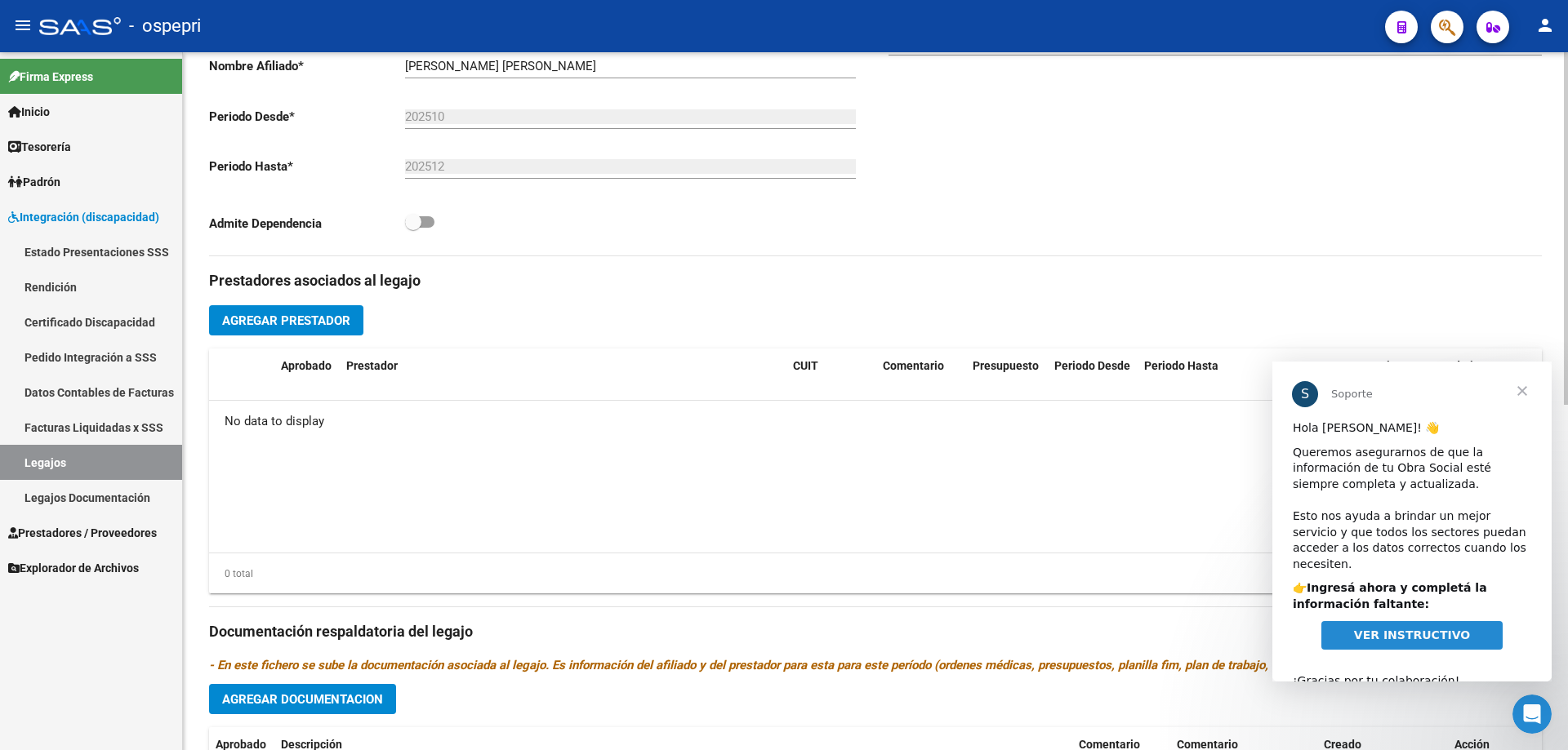
scroll to position [489, 0]
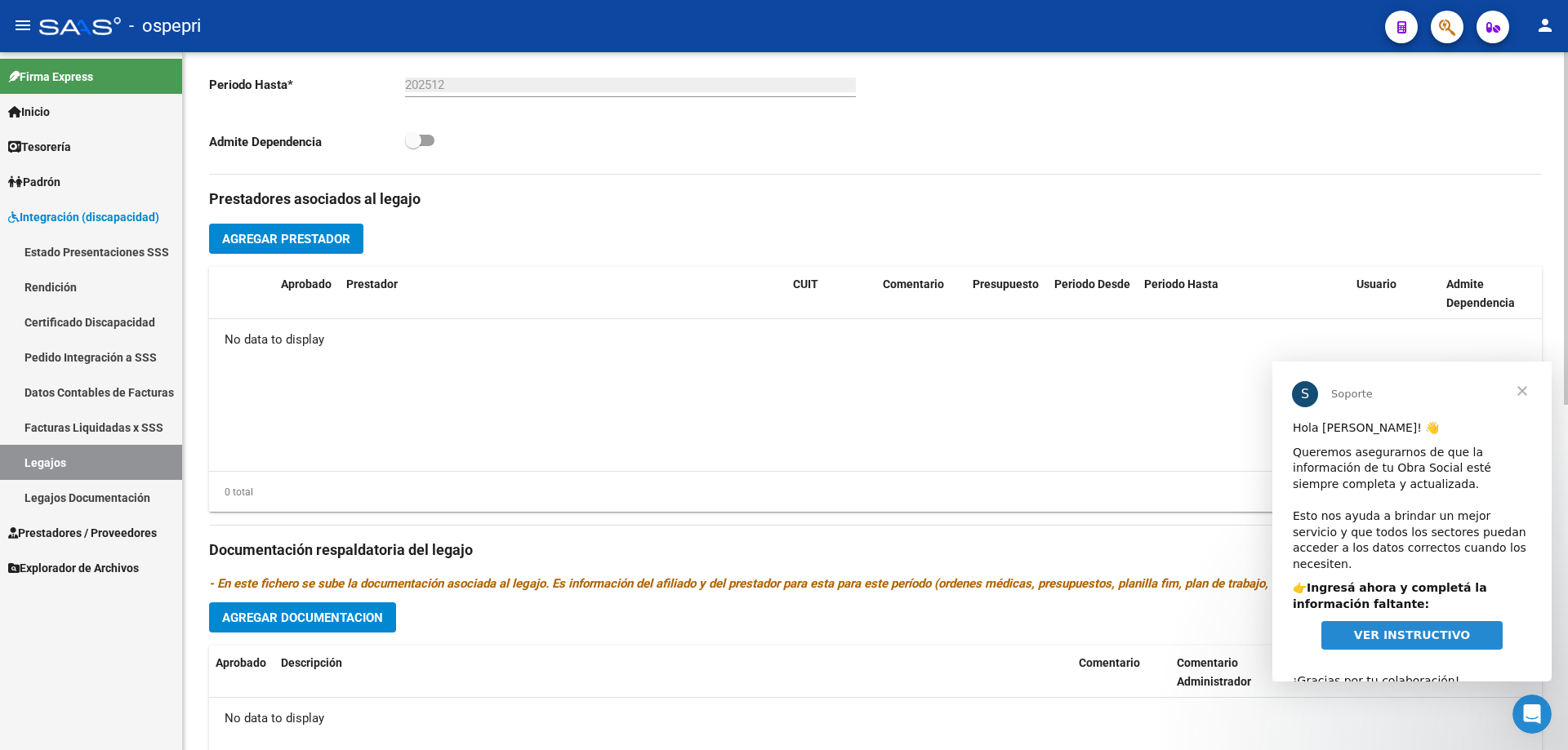
click at [296, 235] on span "Agregar Prestador" at bounding box center [286, 239] width 128 height 15
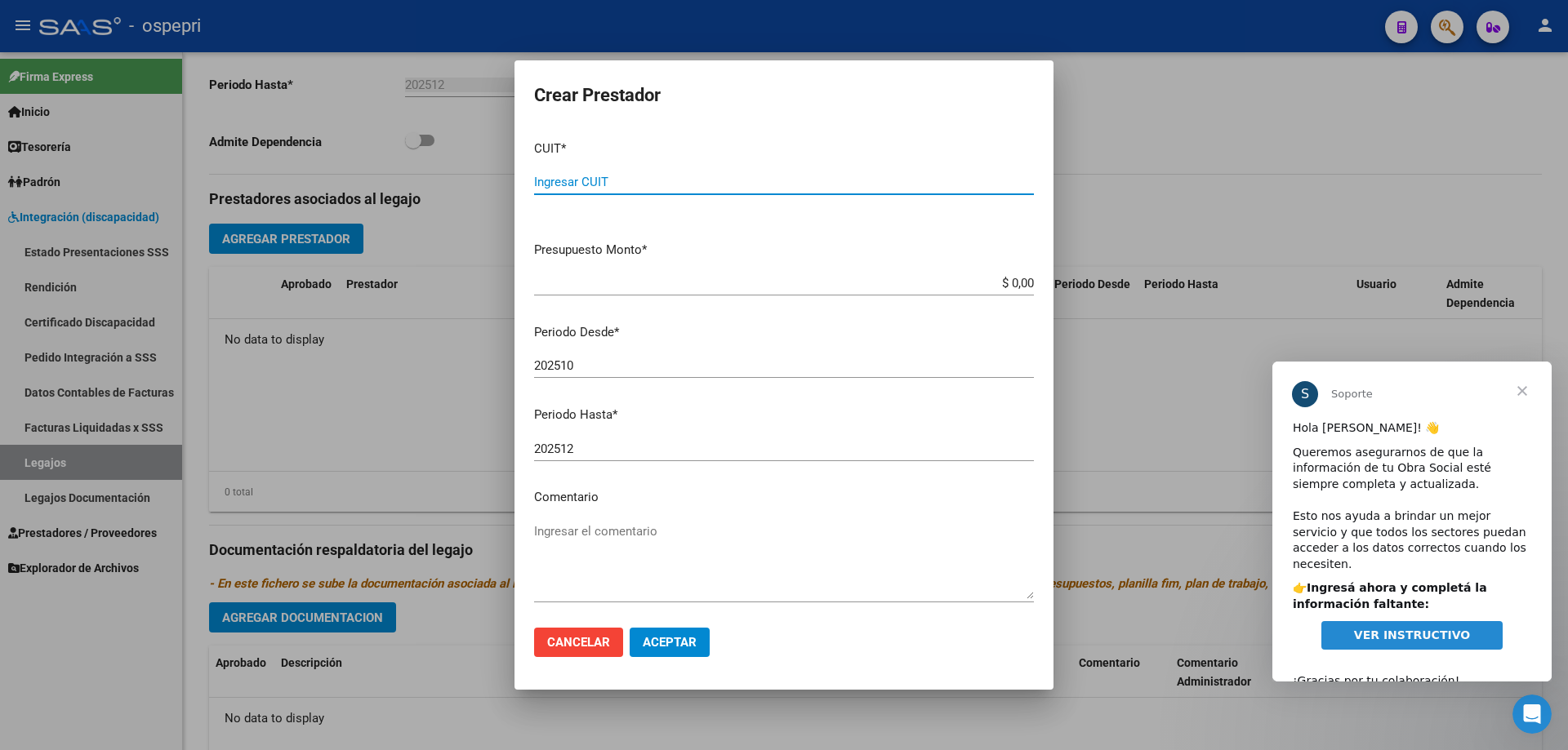
click at [580, 178] on input "Ingresar CUIT" at bounding box center [784, 182] width 500 height 15
type input "27-40294707-7"
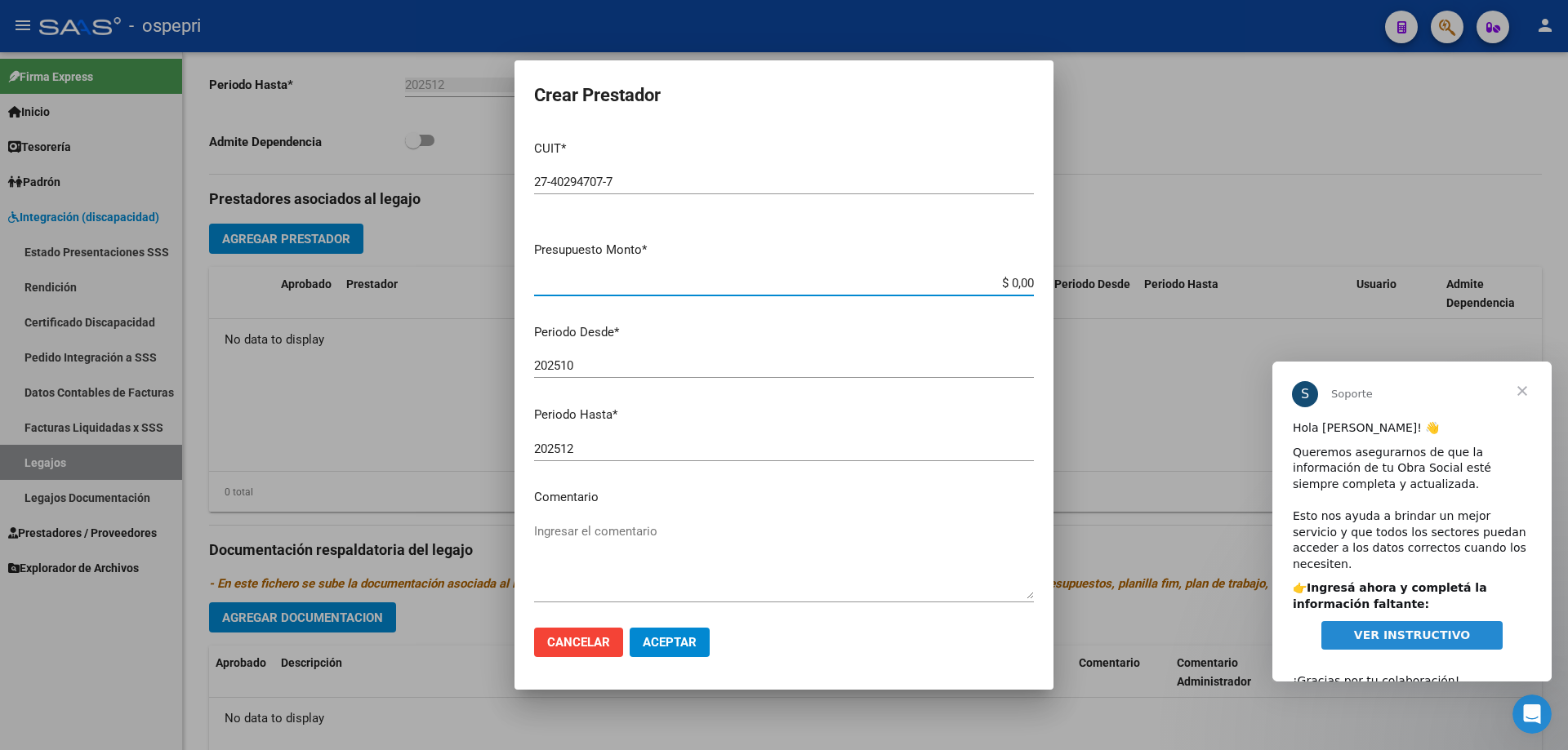
drag, startPoint x: 1021, startPoint y: 279, endPoint x: 867, endPoint y: 280, distance: 154.0
click at [867, 280] on input "$ 0,00" at bounding box center [784, 283] width 500 height 15
type input "$ 14.844,72"
click at [621, 534] on textarea "Ingresar el comentario" at bounding box center [784, 561] width 500 height 77
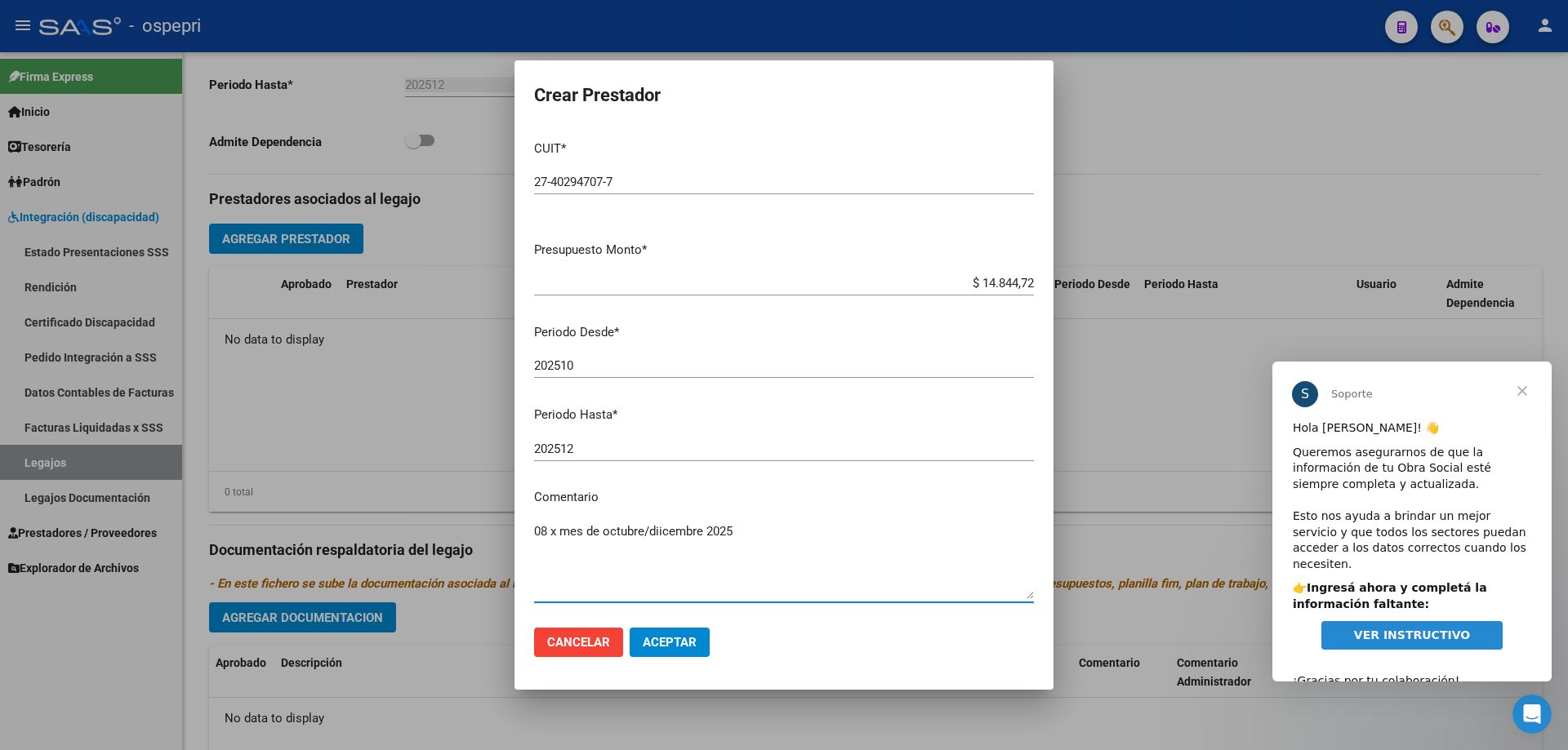
type textarea "08 x mes de octubre/diicembre 2025"
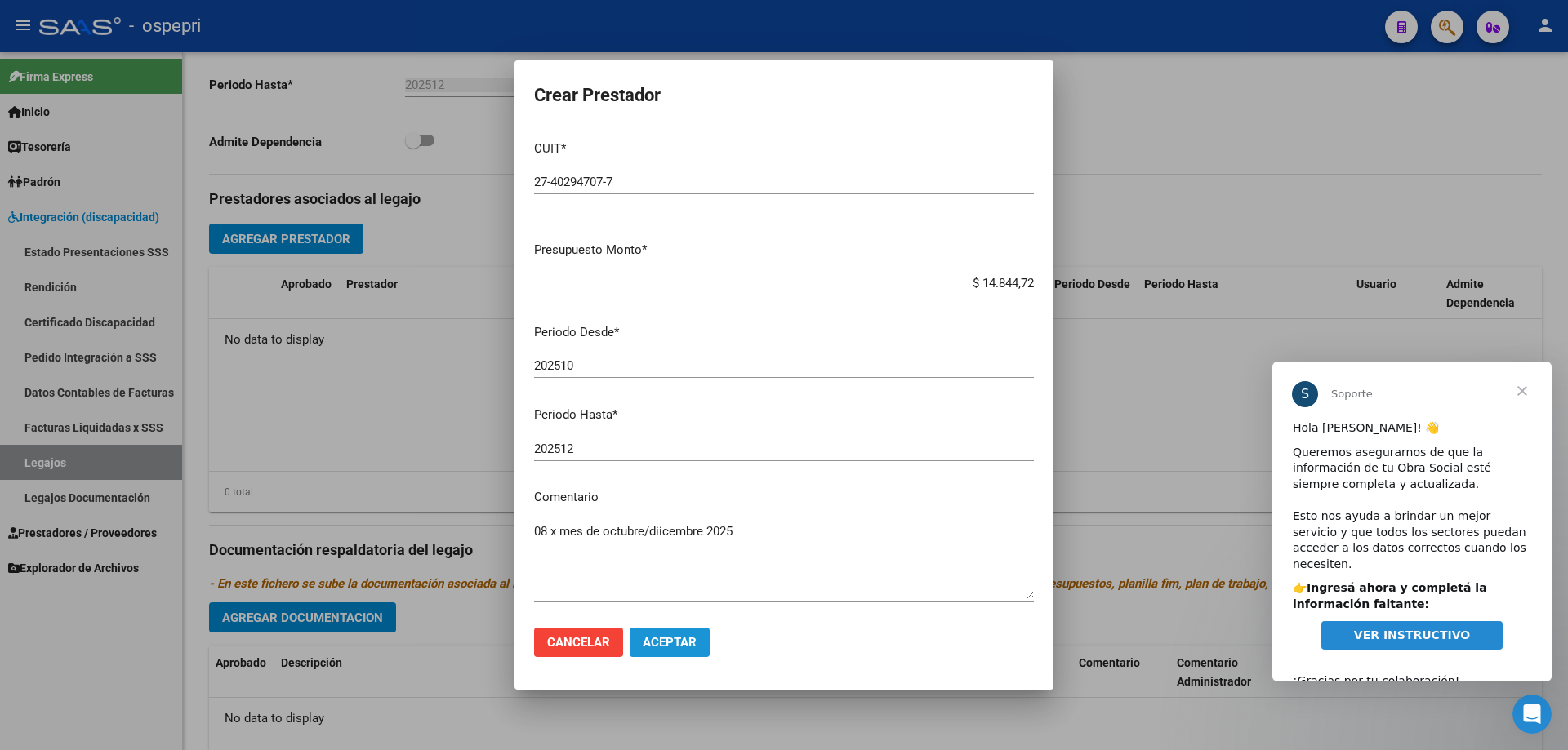
click at [667, 642] on span "Aceptar" at bounding box center [670, 643] width 54 height 15
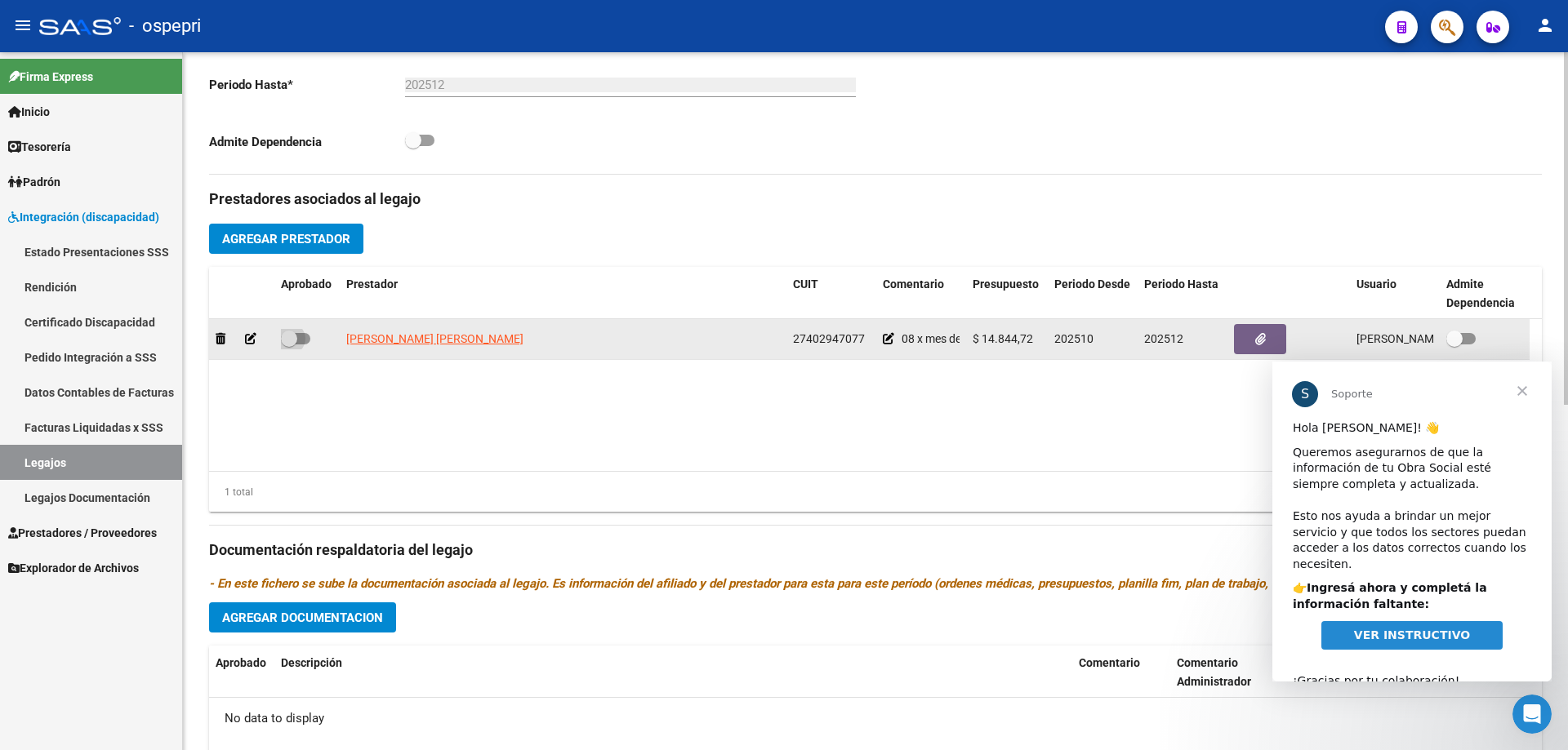
click at [298, 338] on span at bounding box center [295, 339] width 29 height 12
click at [289, 345] on input "checkbox" at bounding box center [288, 345] width 1 height 1
checkbox input "true"
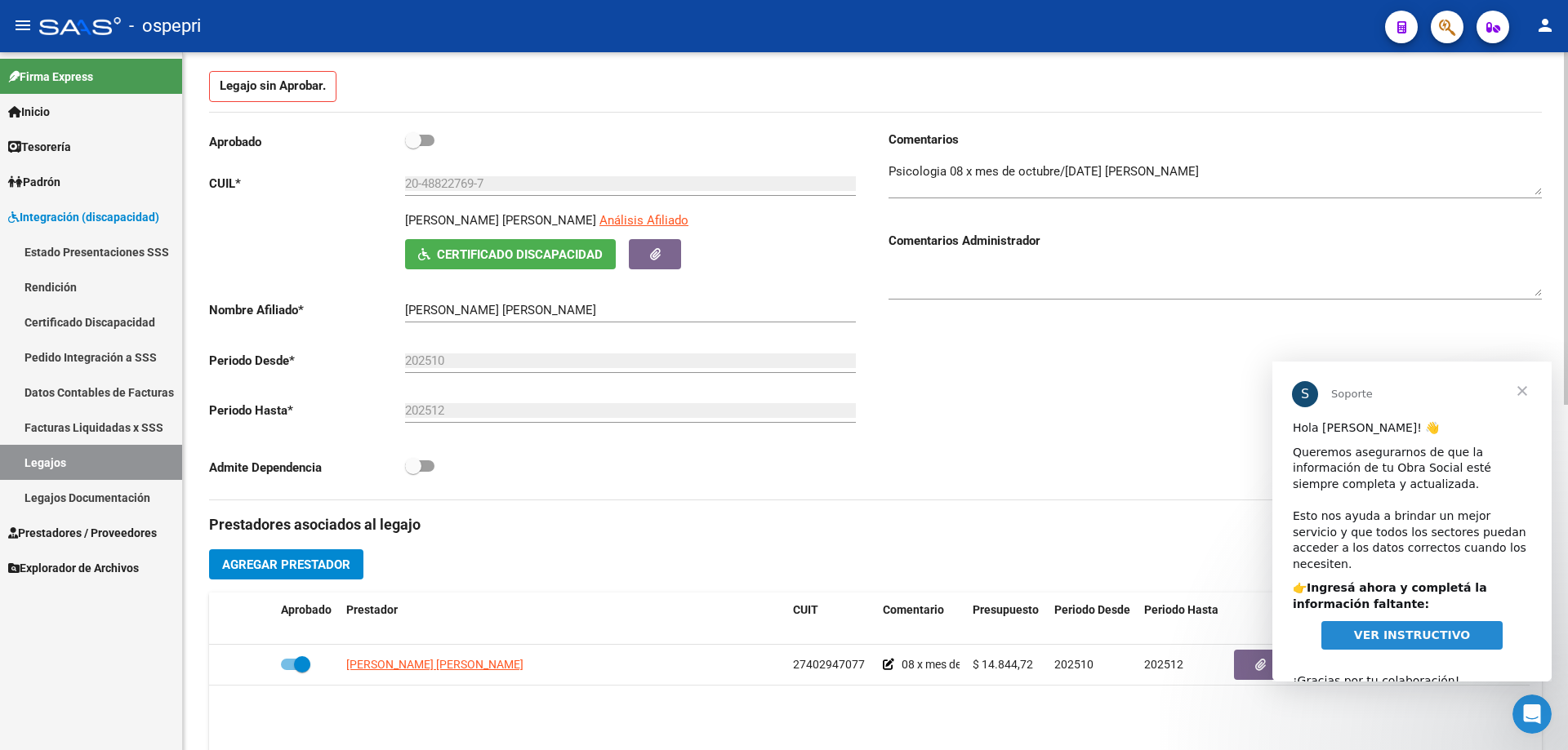
scroll to position [163, 0]
click at [420, 142] on span at bounding box center [413, 142] width 17 height 17
click at [413, 147] on input "checkbox" at bounding box center [412, 147] width 1 height 1
checkbox input "true"
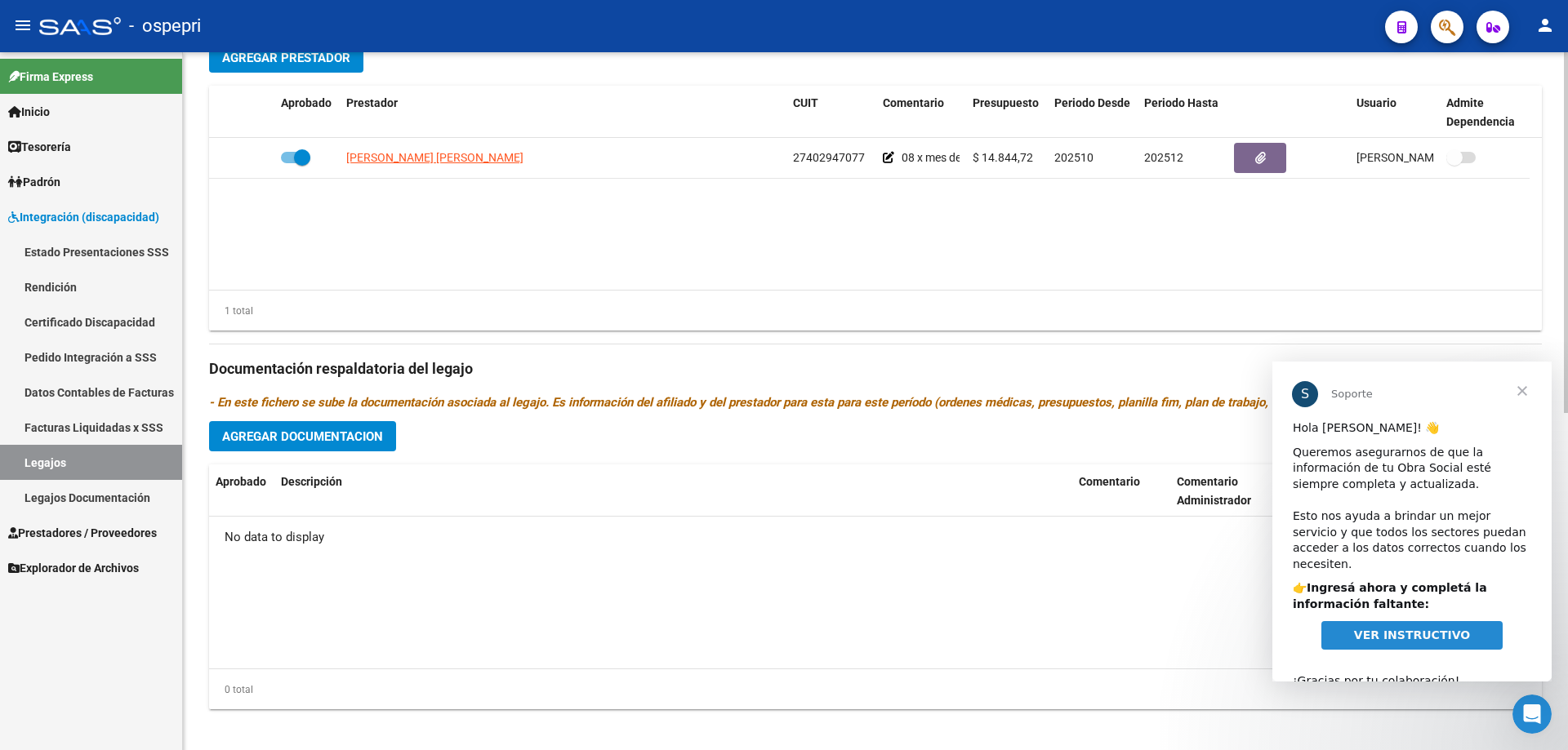
scroll to position [653, 0]
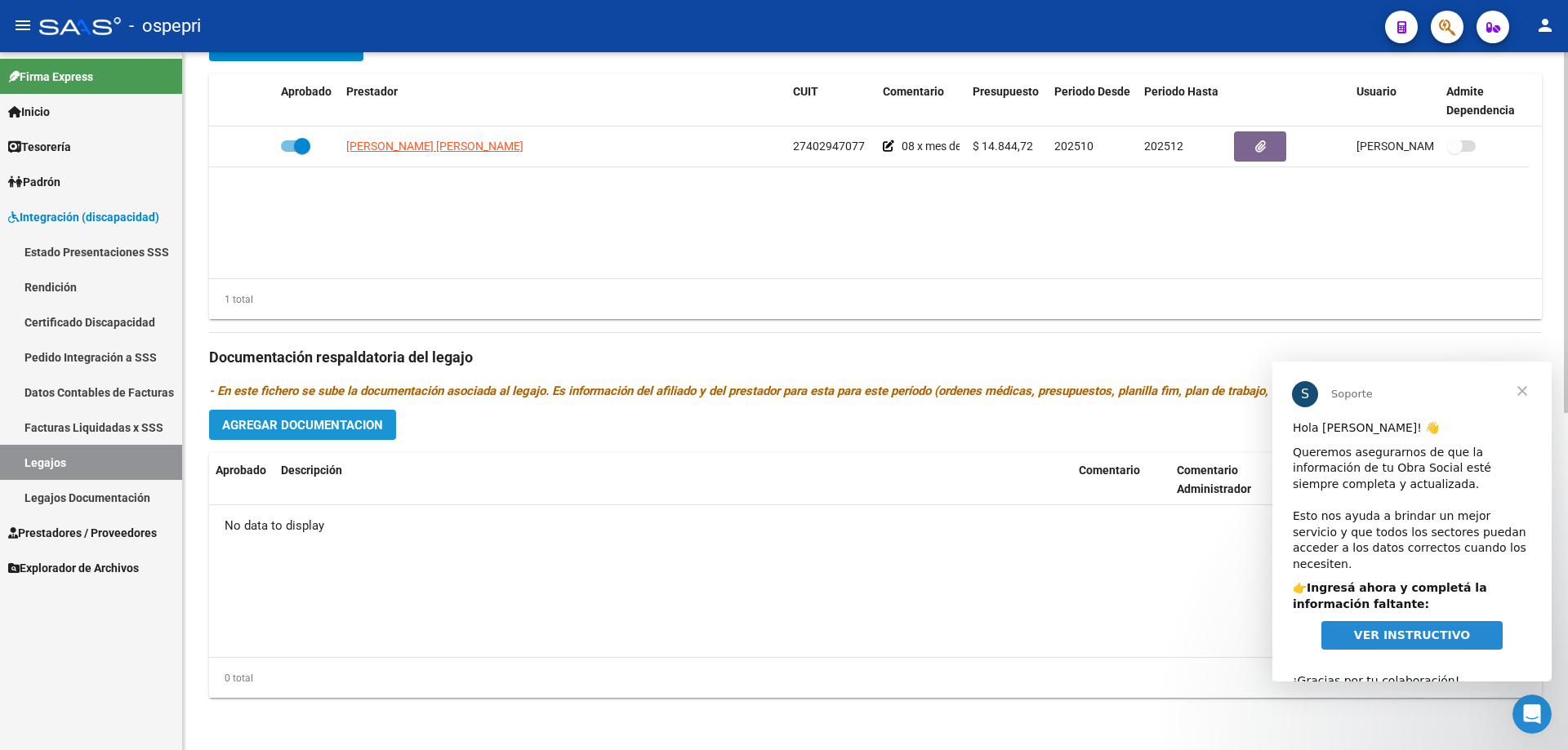
click at [335, 425] on span "Agregar Documentacion" at bounding box center [302, 425] width 161 height 15
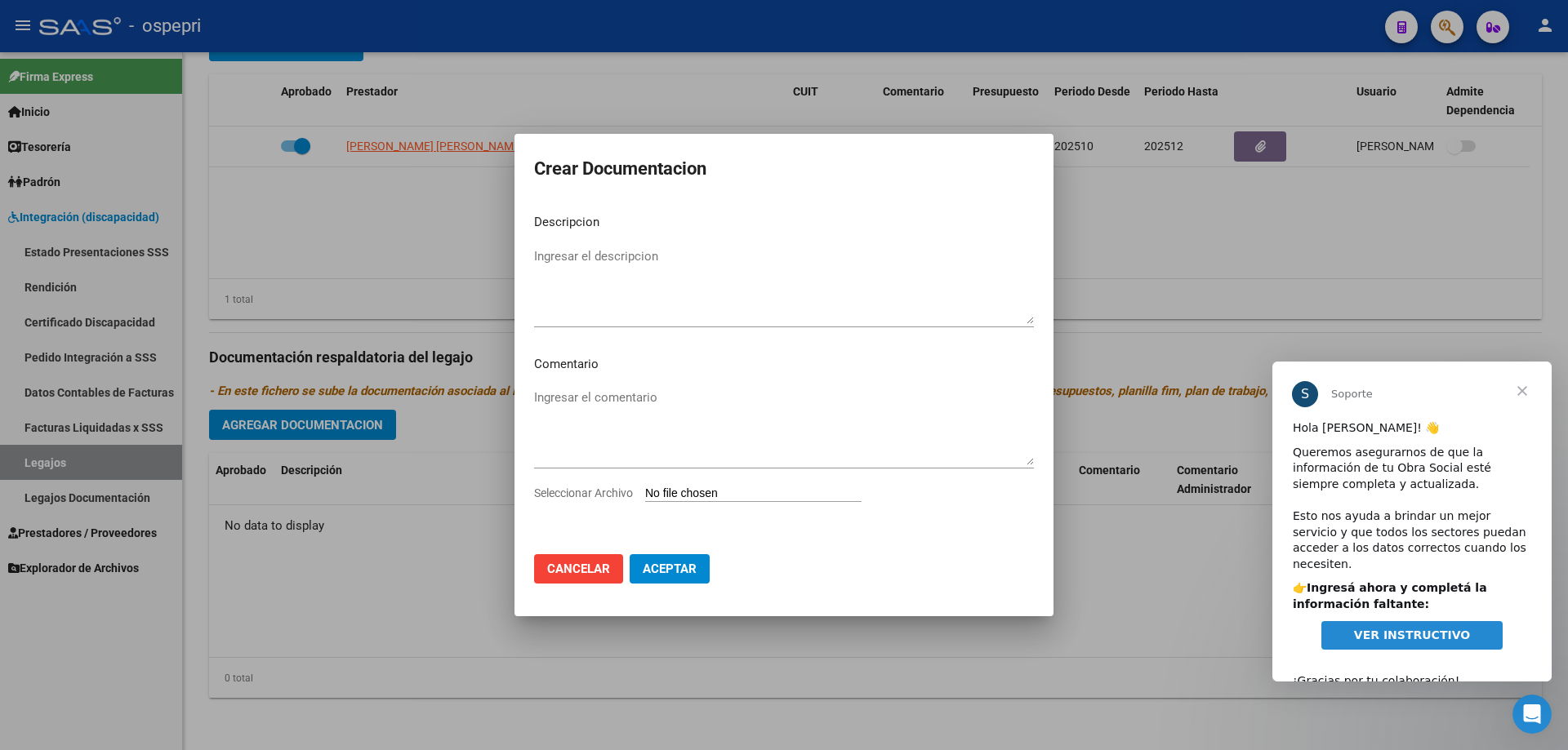
type input "C:\fakepath\20488227697 (1).pdf"
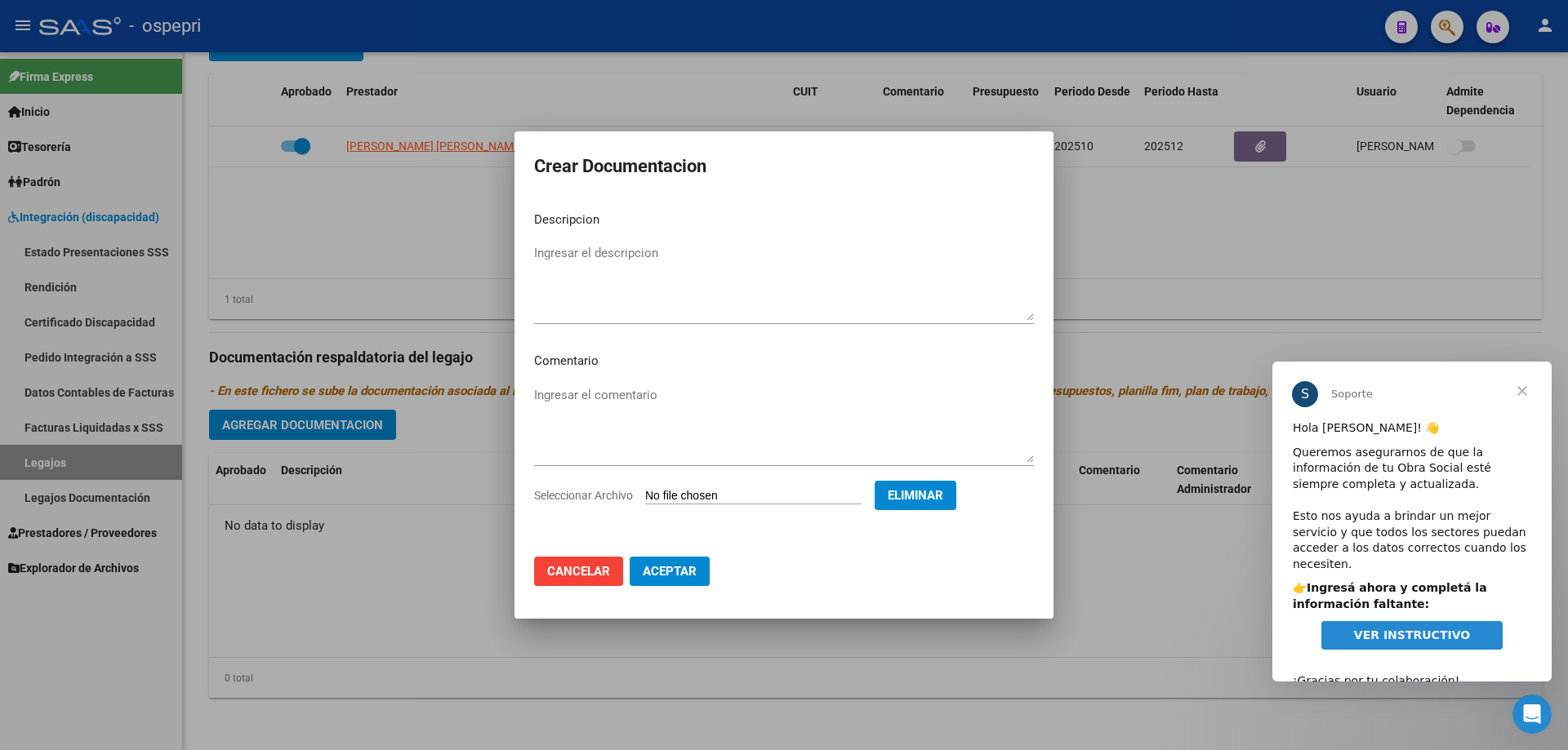
click at [677, 568] on span "Aceptar" at bounding box center [670, 572] width 54 height 15
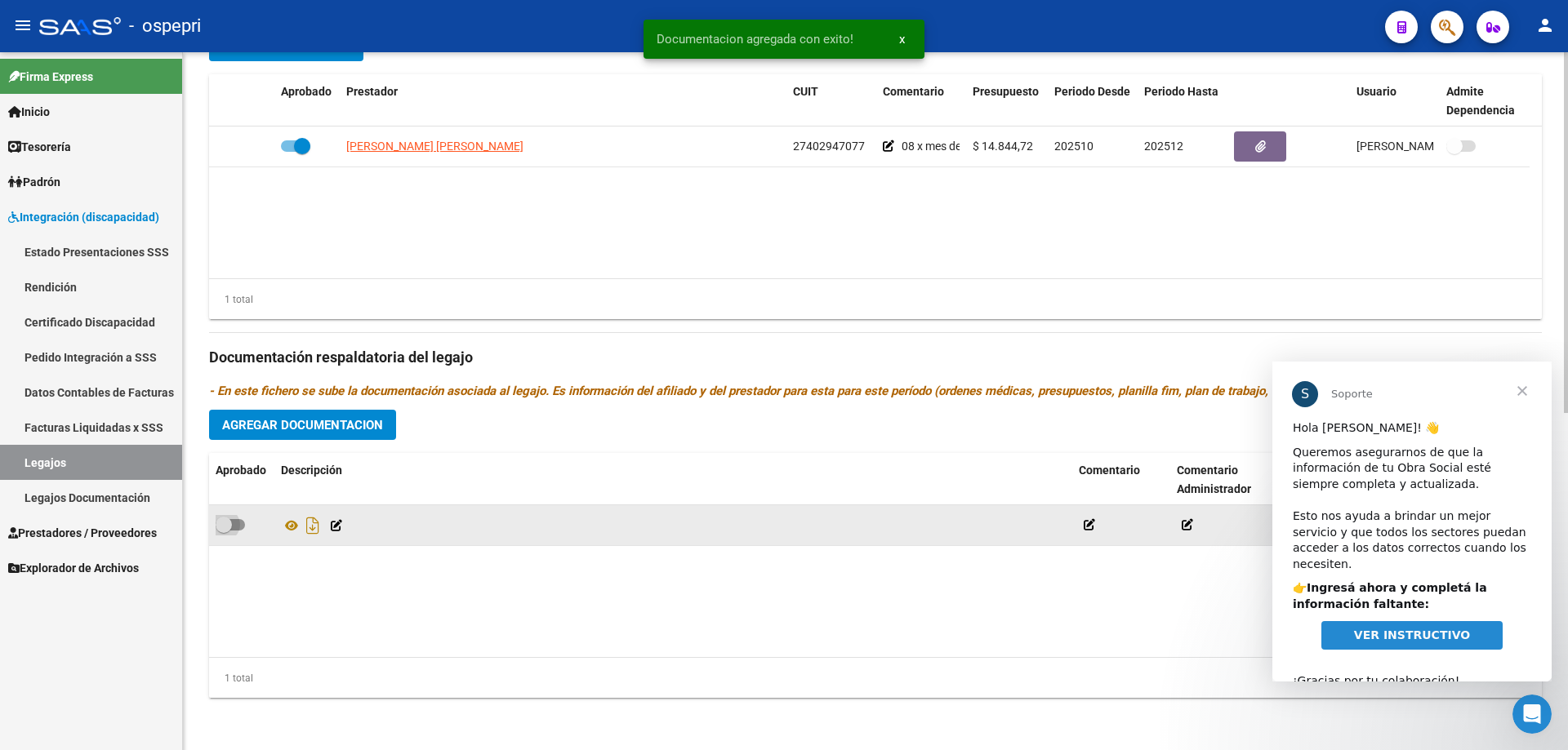
click at [229, 520] on span at bounding box center [224, 525] width 17 height 17
click at [224, 530] on input "checkbox" at bounding box center [223, 530] width 1 height 1
checkbox input "true"
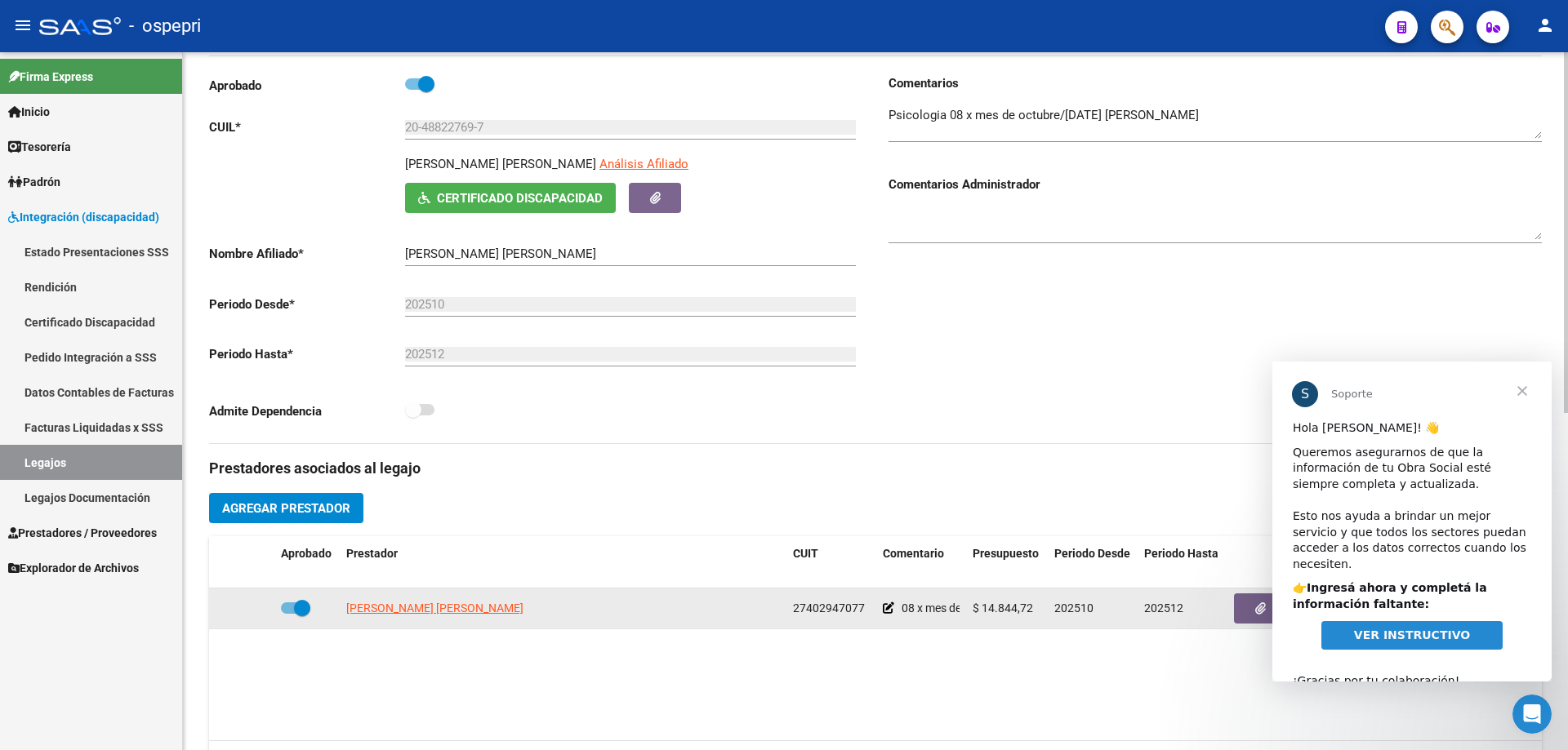
scroll to position [0, 0]
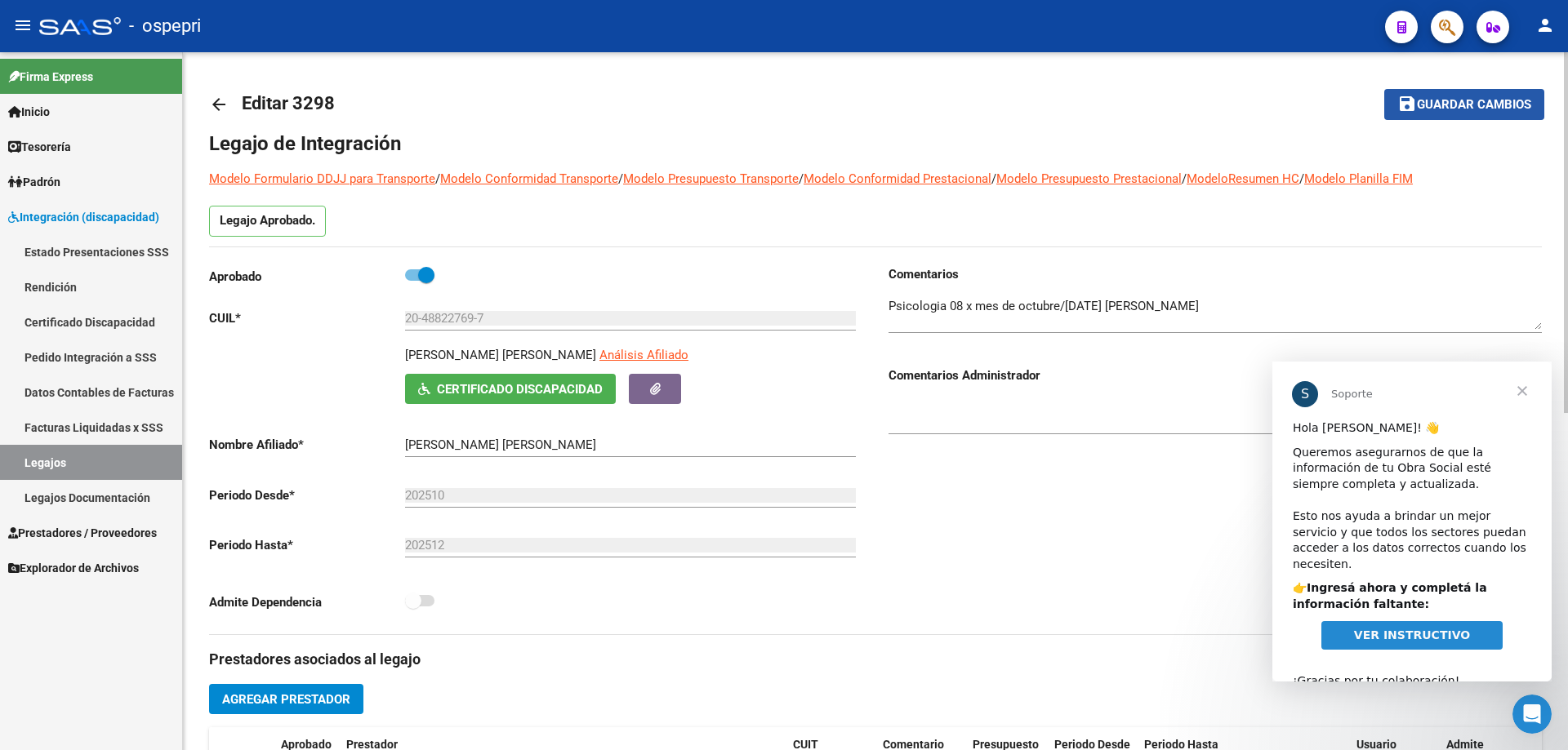
click at [1469, 104] on span "Guardar cambios" at bounding box center [1473, 106] width 114 height 15
